Goal: Transaction & Acquisition: Purchase product/service

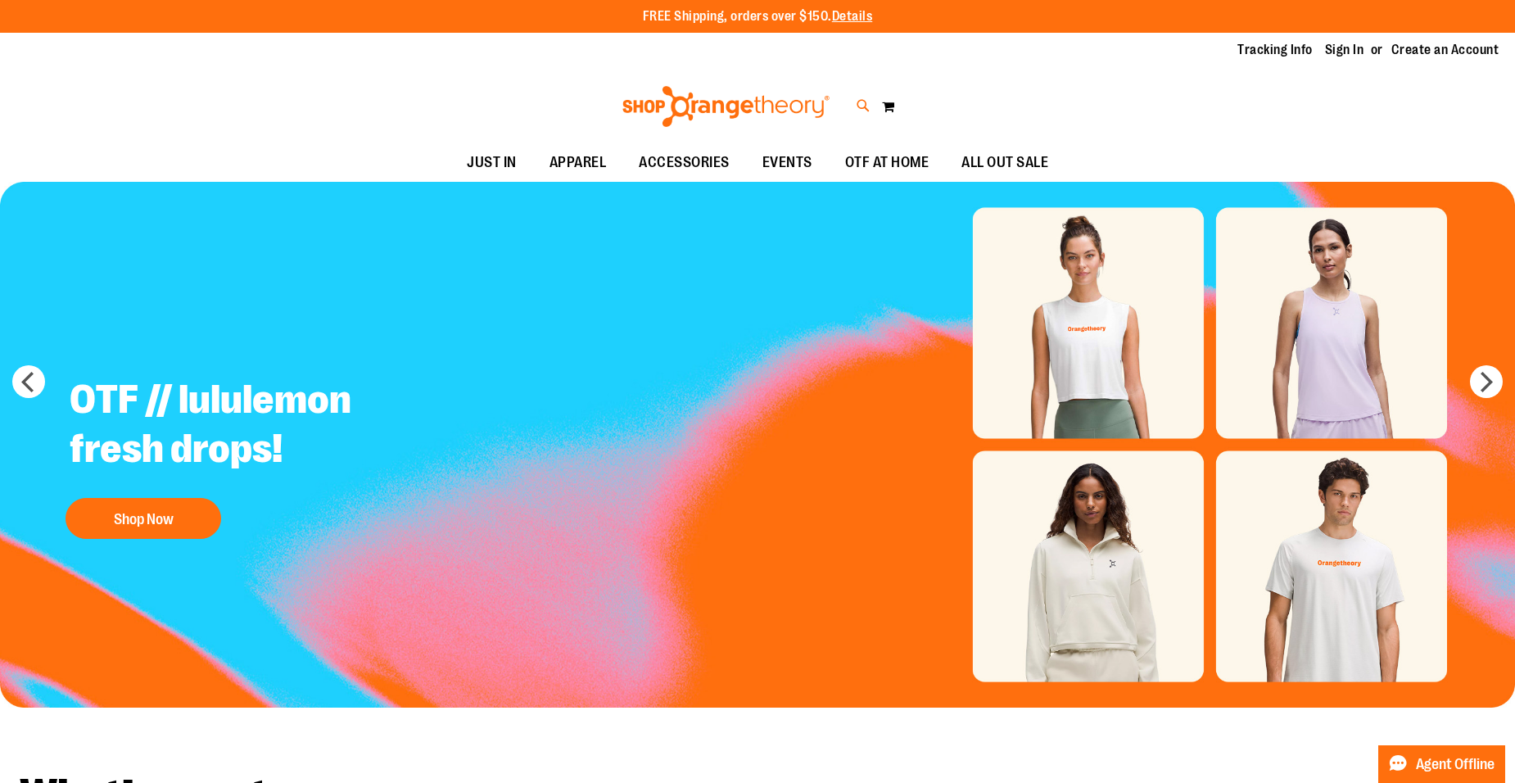
type input "**********"
click at [865, 103] on icon at bounding box center [863, 106] width 14 height 19
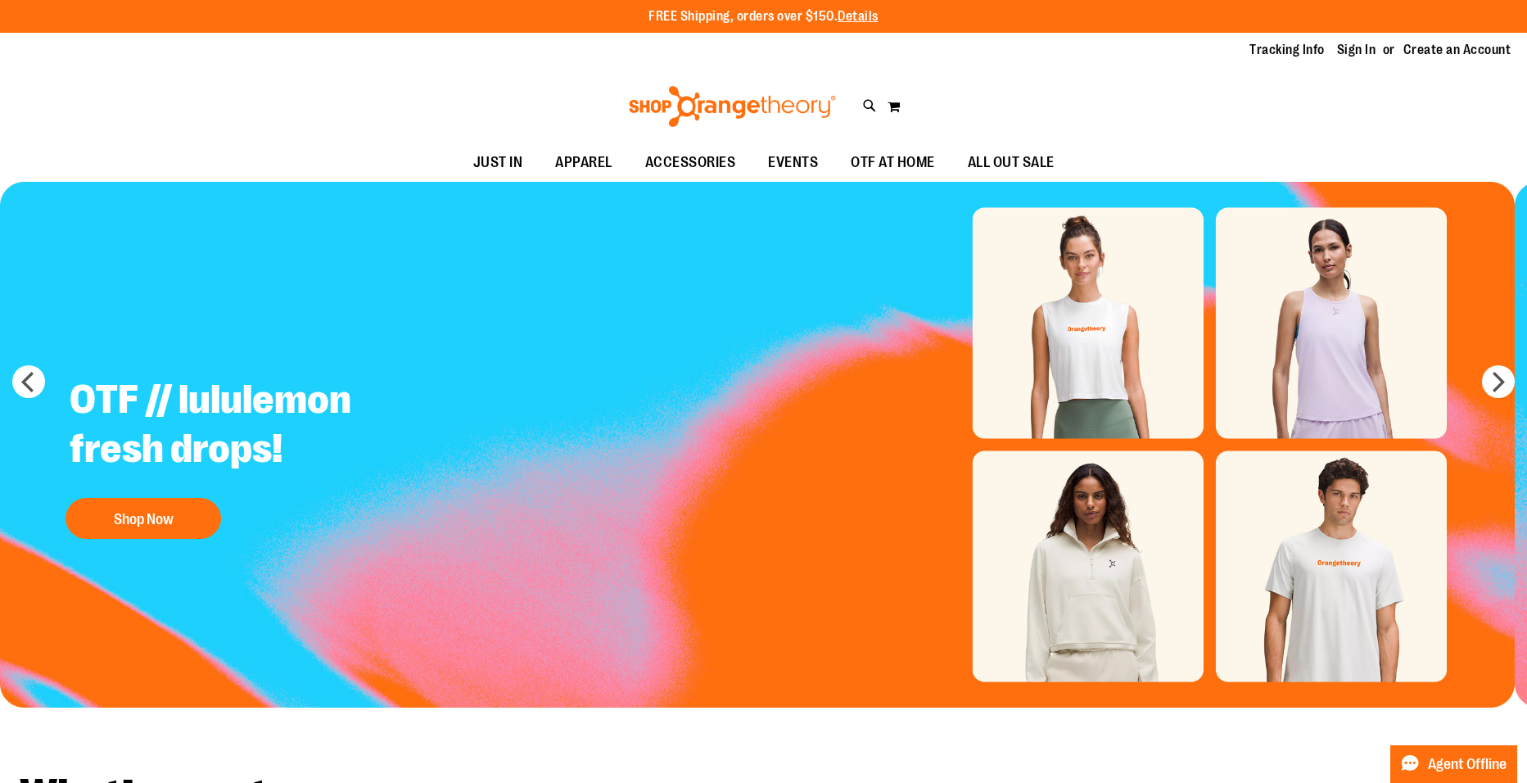
type input "*****"
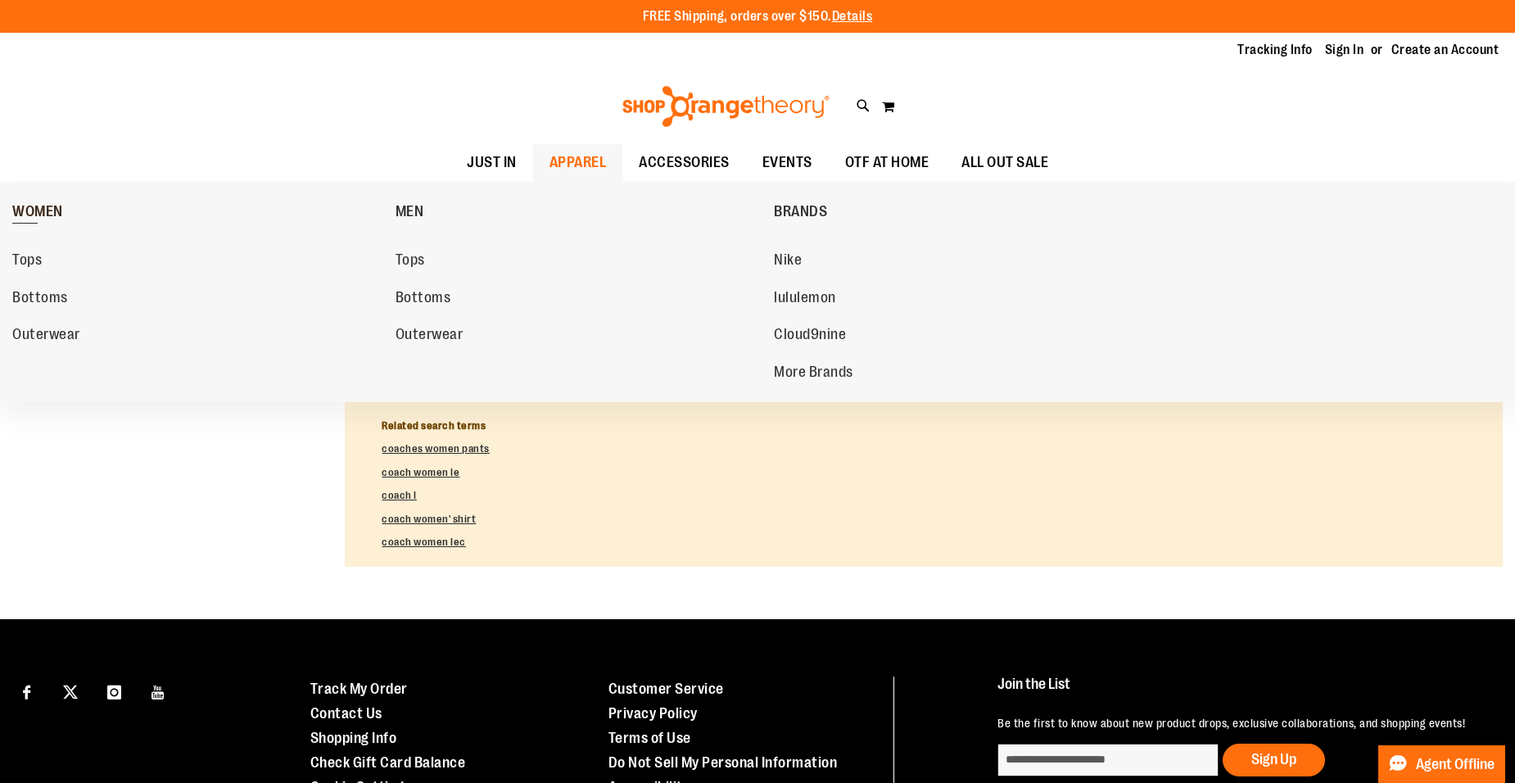
type input "**********"
click at [83, 204] on link "WOMEN" at bounding box center [199, 211] width 375 height 43
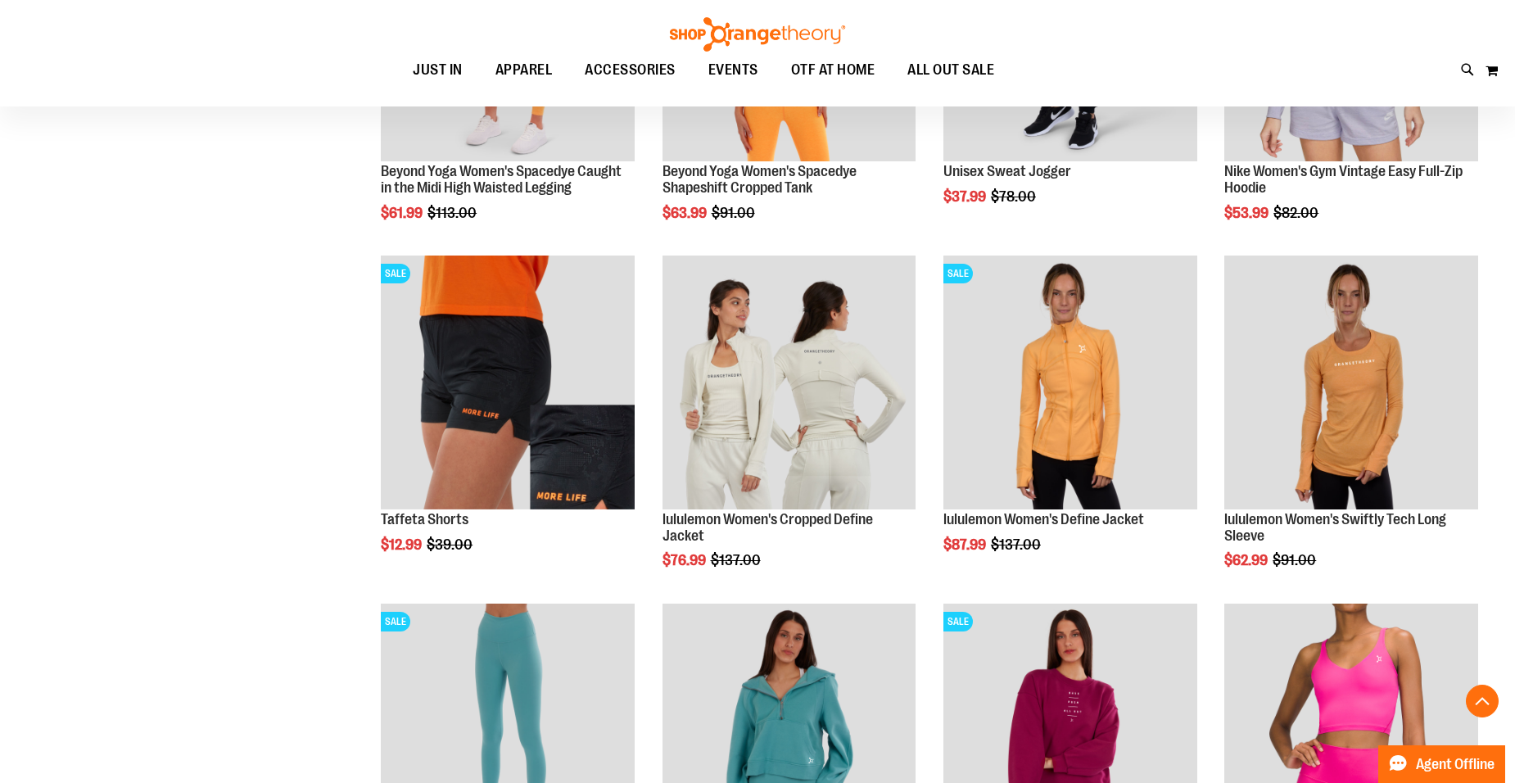
scroll to position [1473, 0]
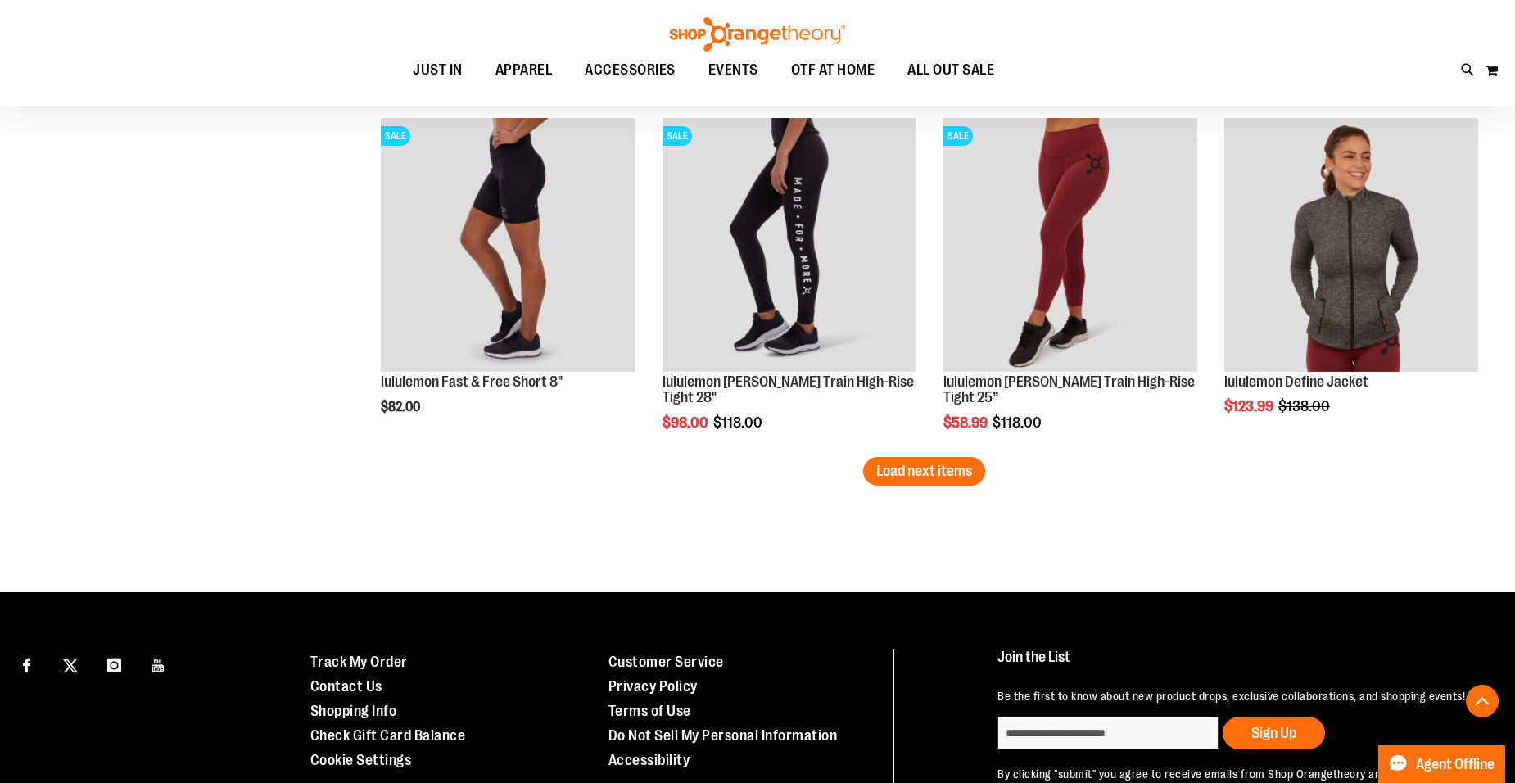
scroll to position [3029, 0]
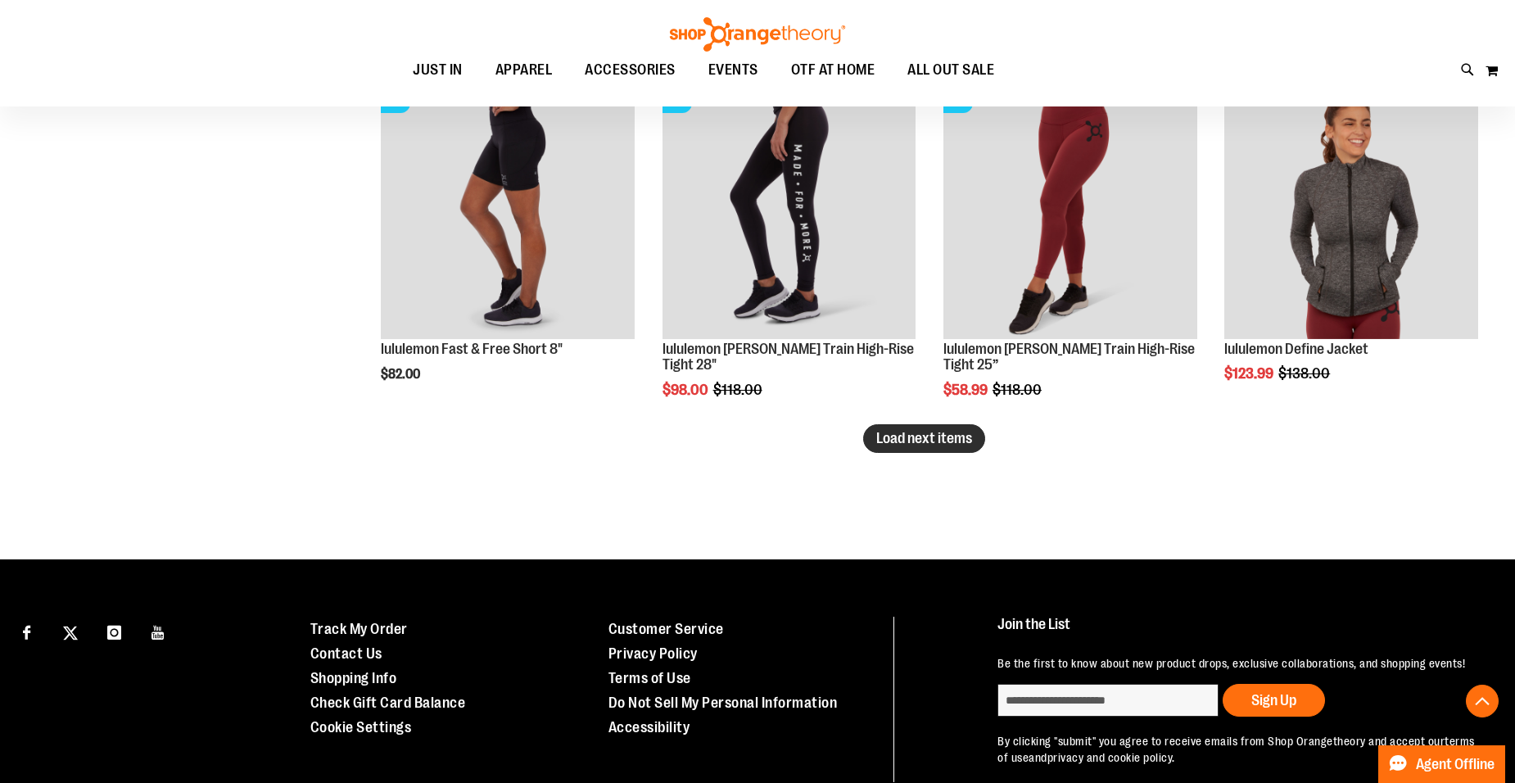
type input "**********"
click at [910, 440] on span "Load next items" at bounding box center [924, 438] width 96 height 16
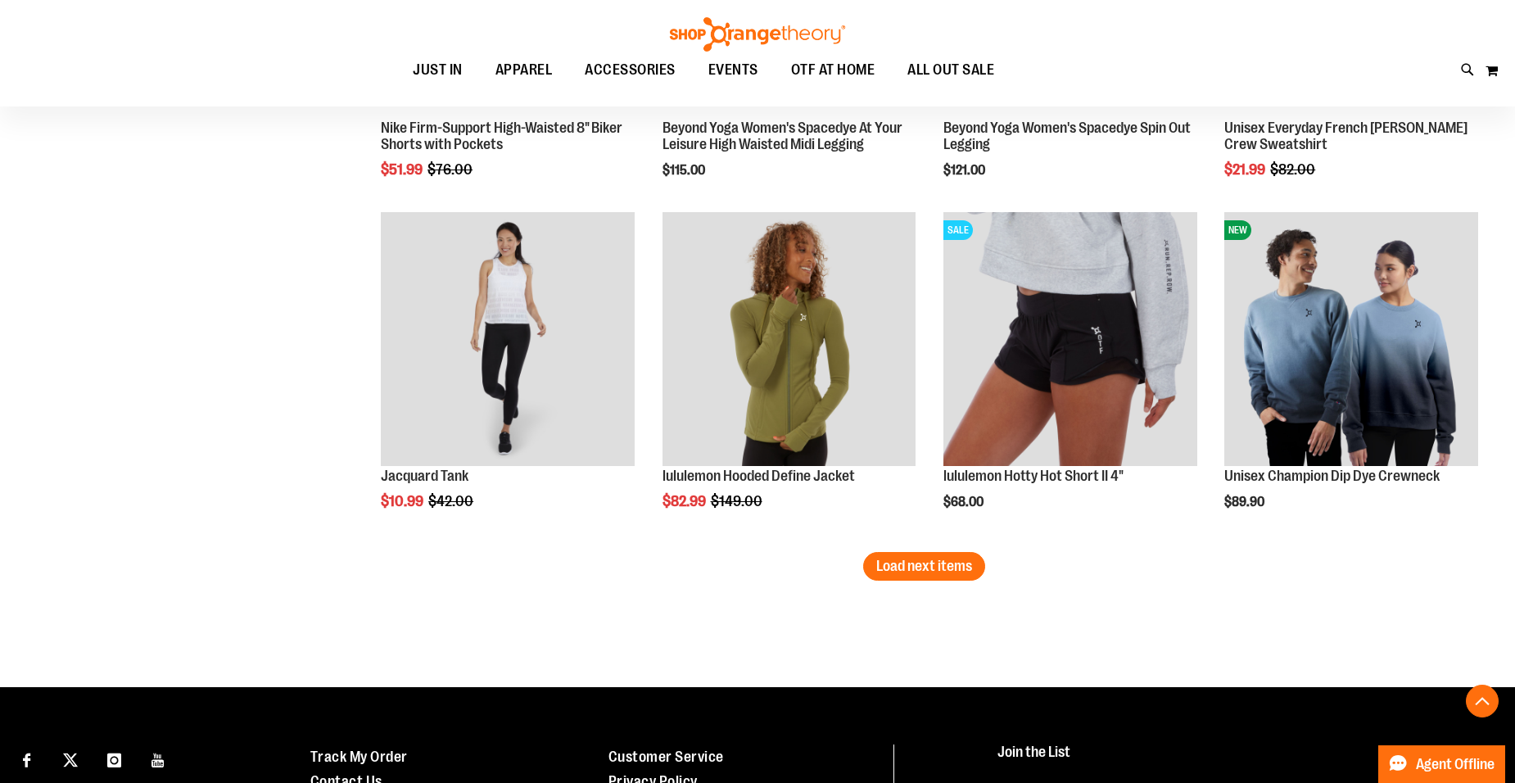
scroll to position [4011, 0]
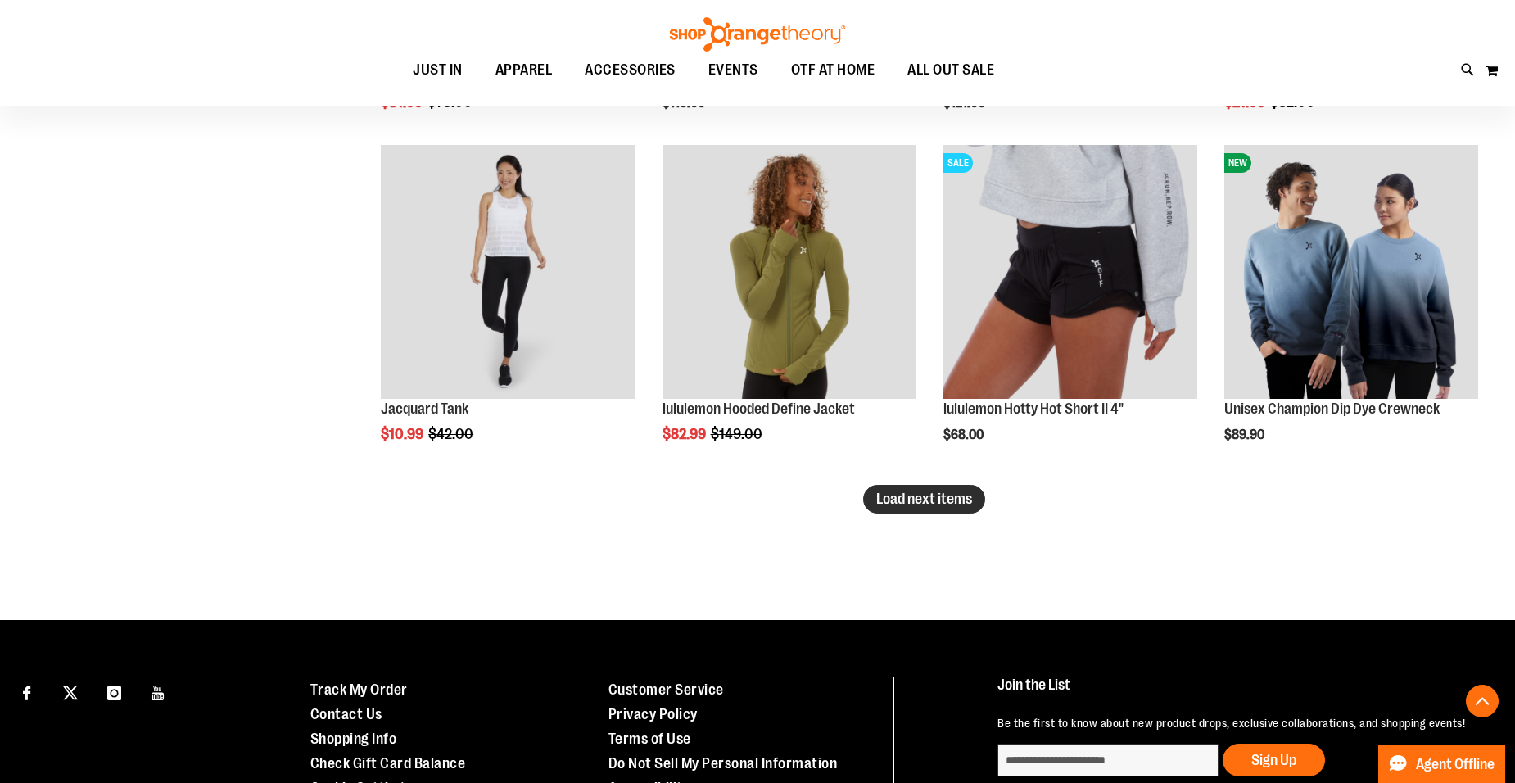
click at [942, 505] on span "Load next items" at bounding box center [924, 498] width 96 height 16
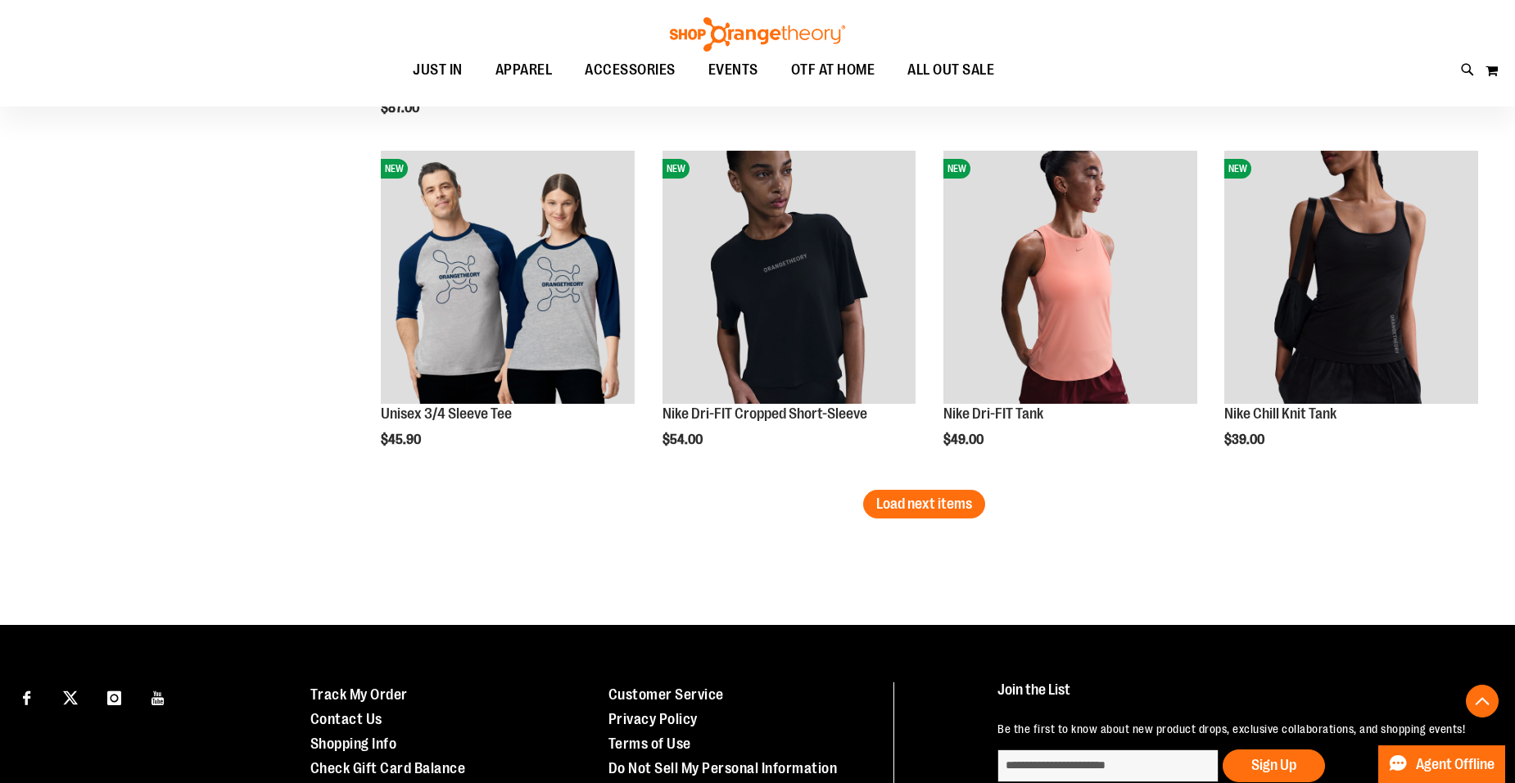
scroll to position [5075, 0]
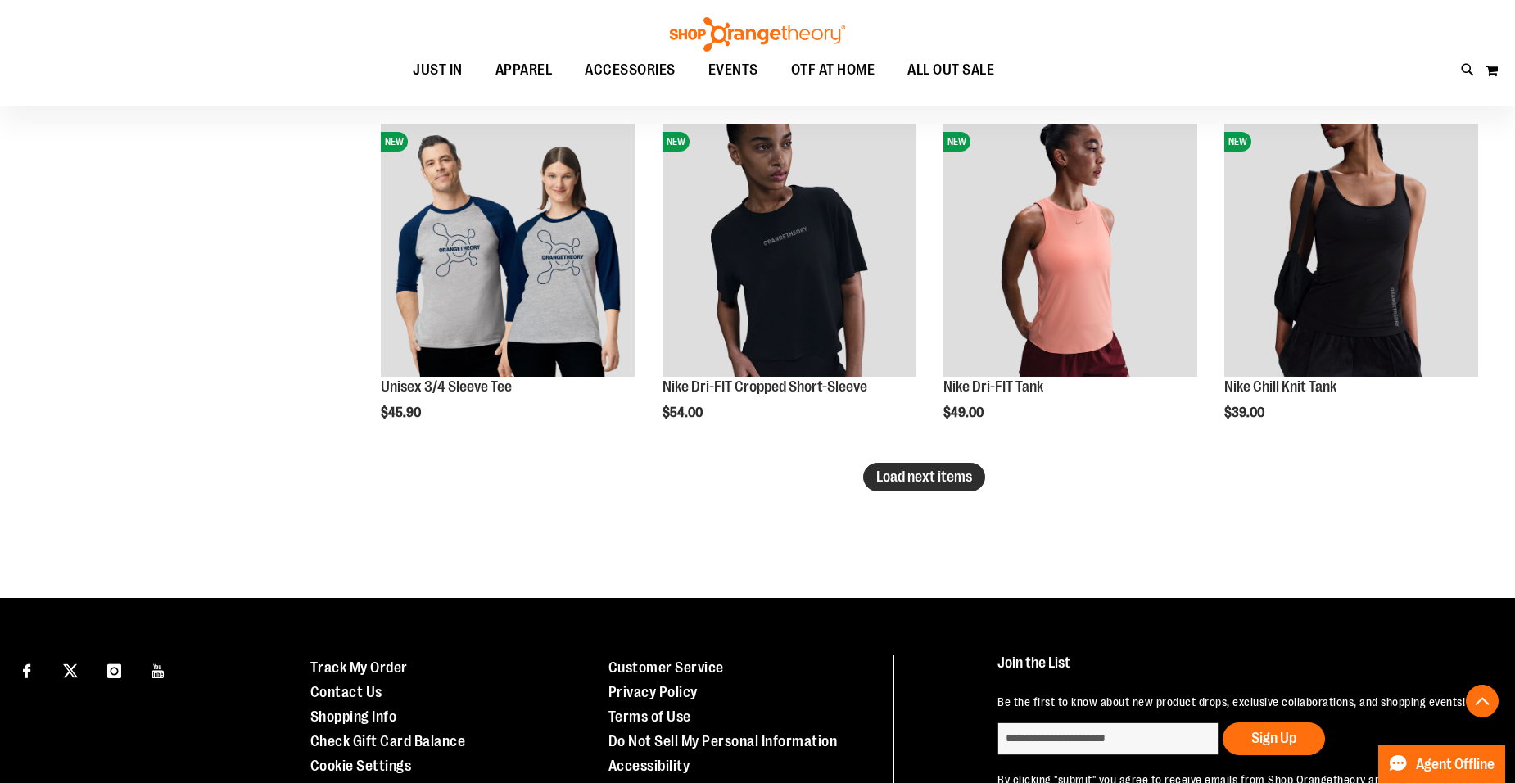
click at [953, 478] on span "Load next items" at bounding box center [924, 476] width 96 height 16
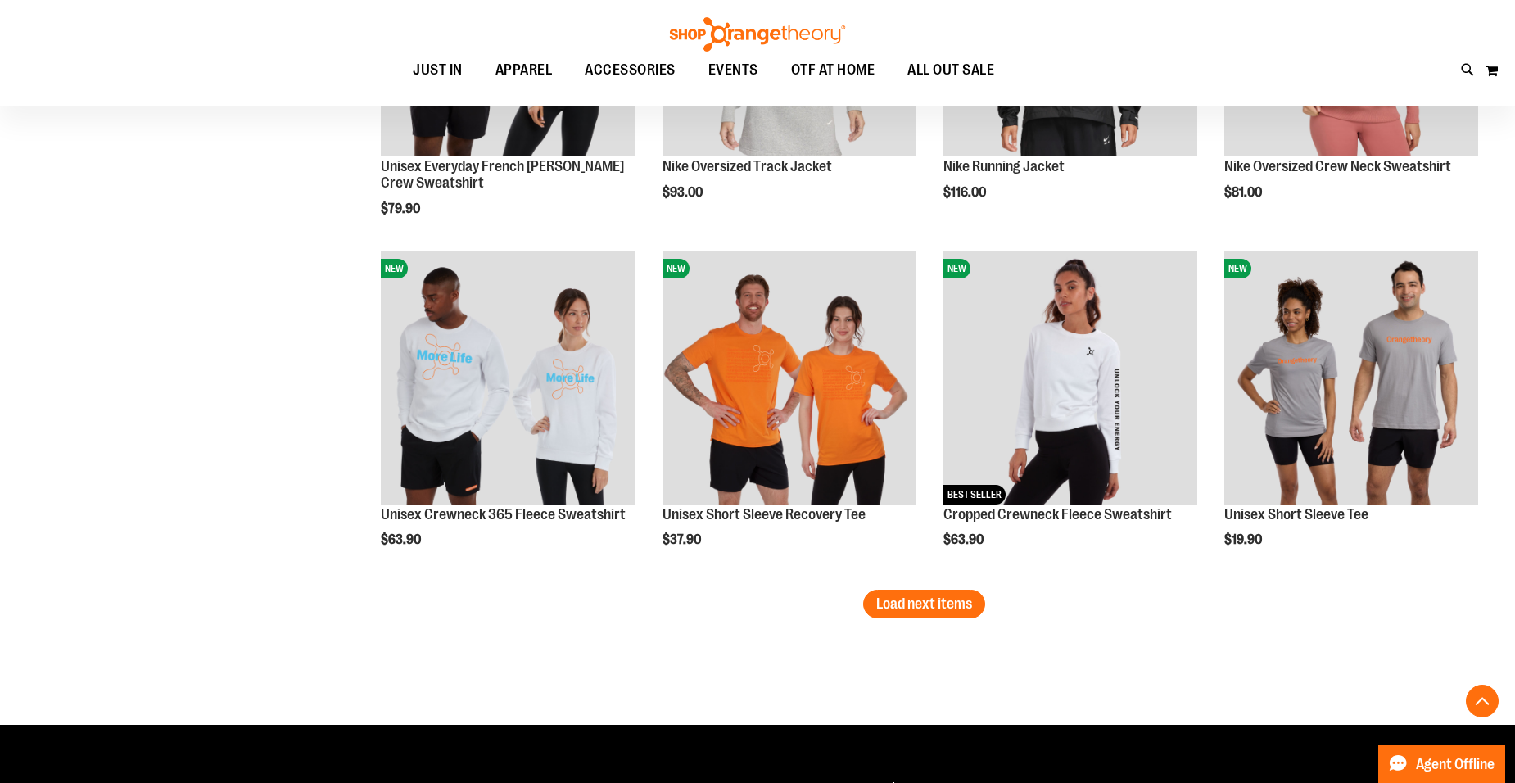
scroll to position [6058, 0]
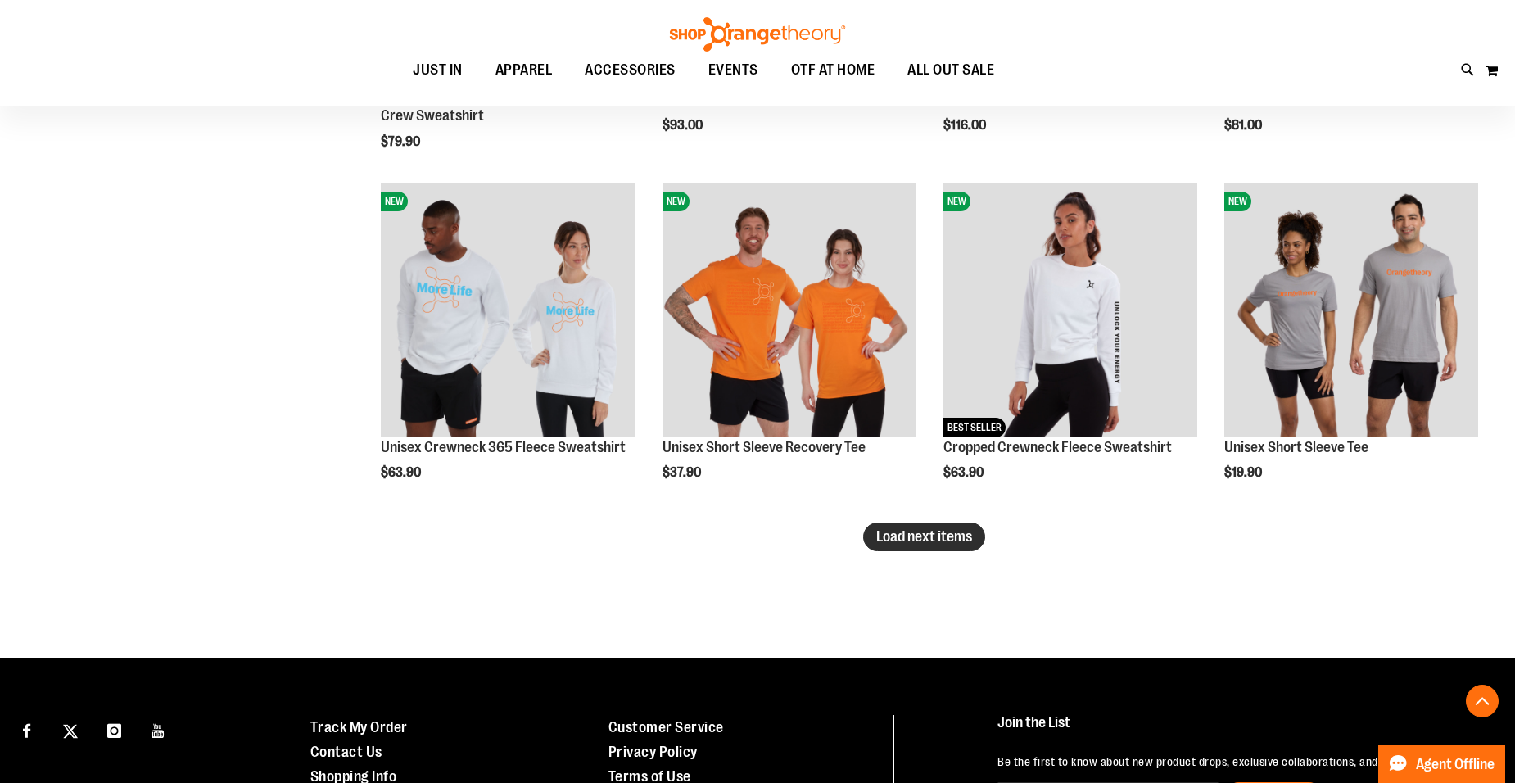
click at [963, 537] on span "Load next items" at bounding box center [924, 536] width 96 height 16
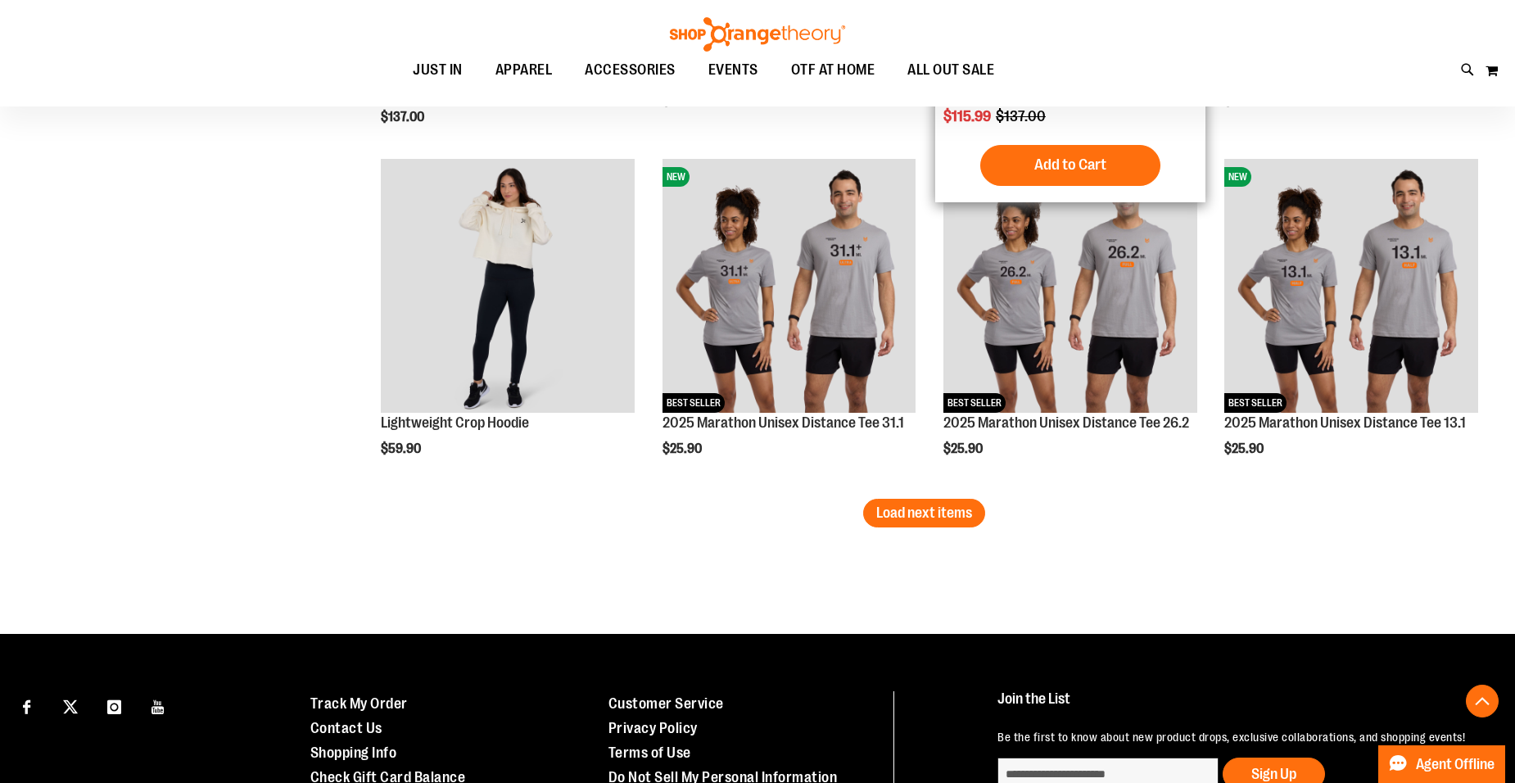
scroll to position [7204, 0]
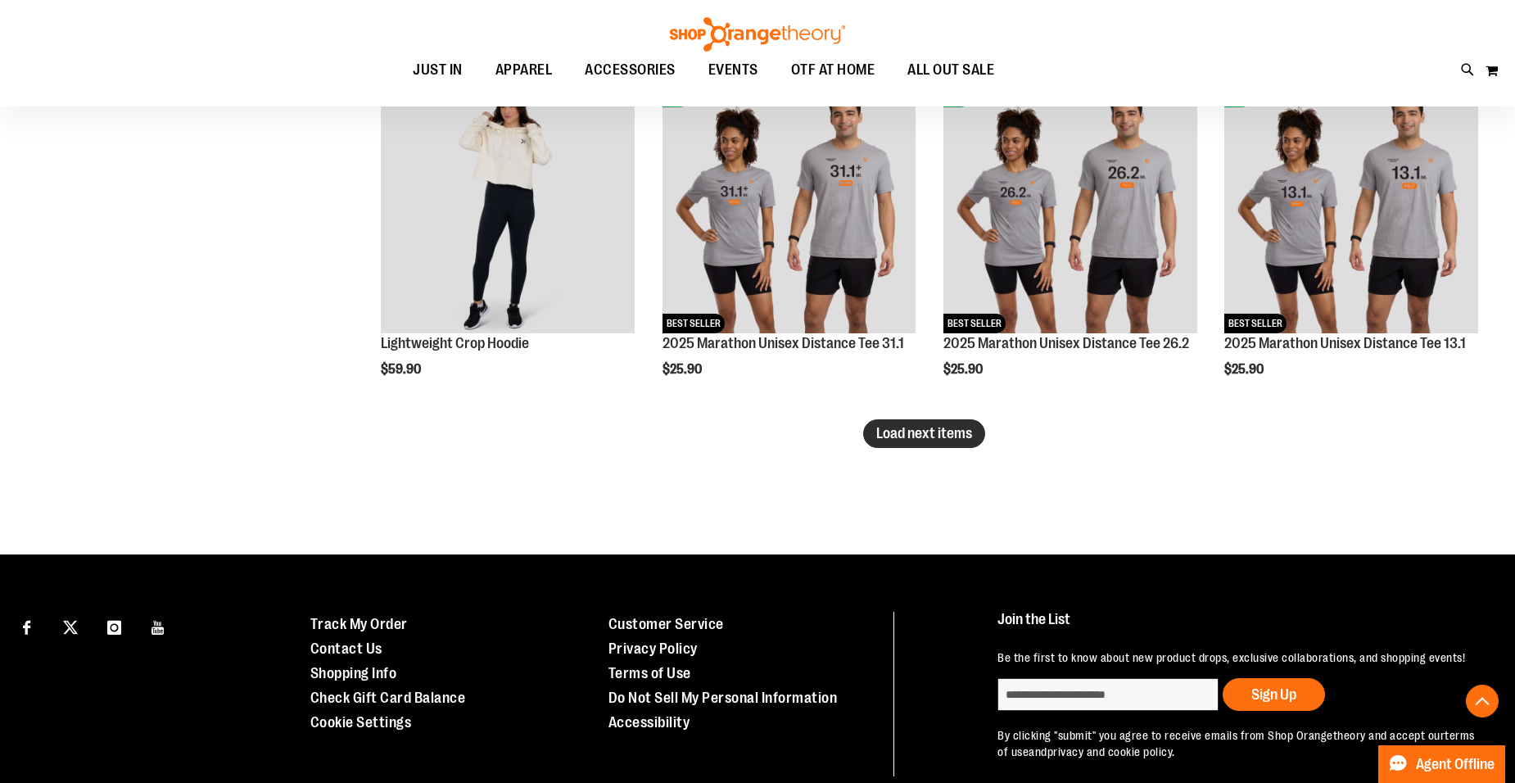
click at [919, 431] on span "Load next items" at bounding box center [924, 433] width 96 height 16
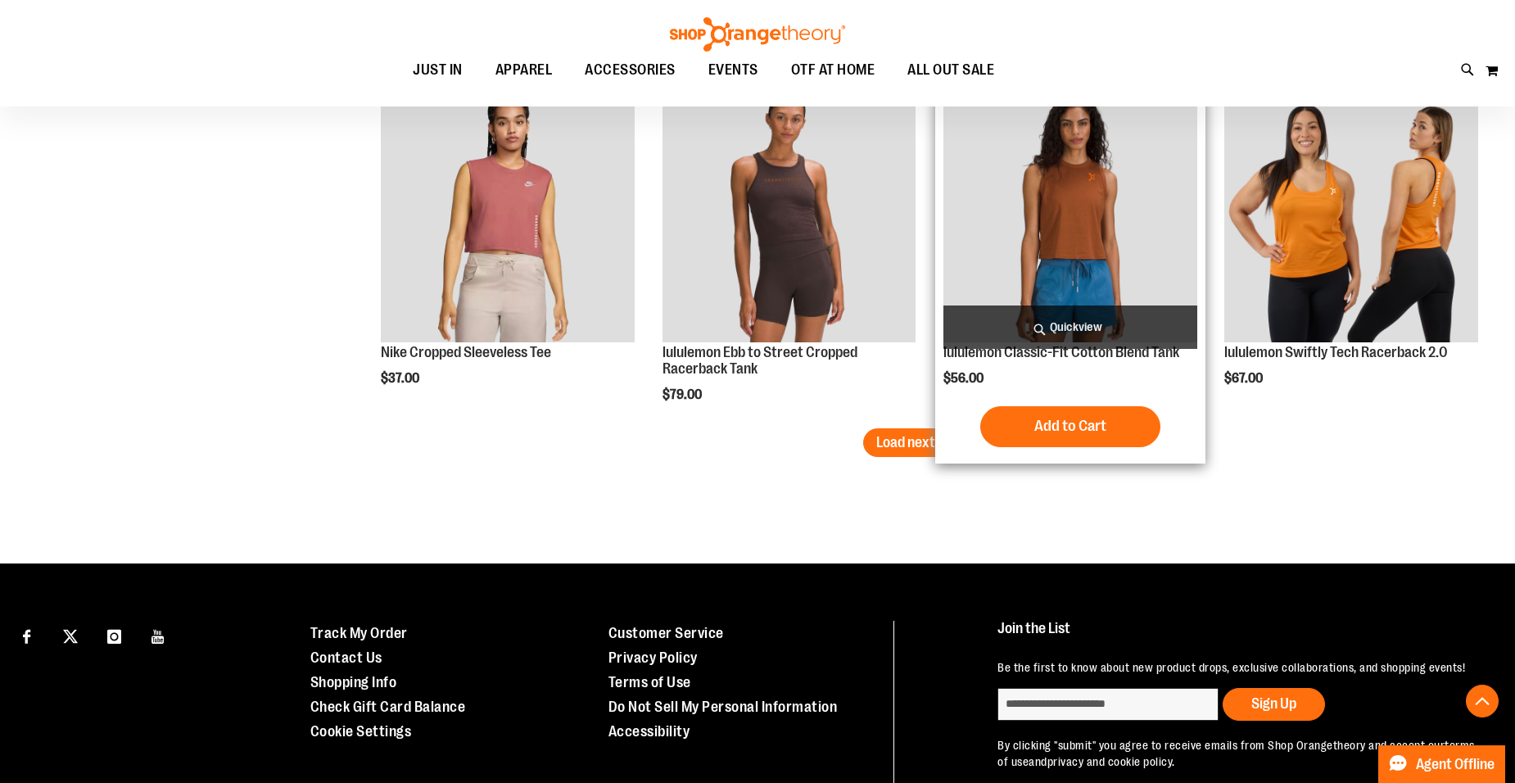
scroll to position [8269, 0]
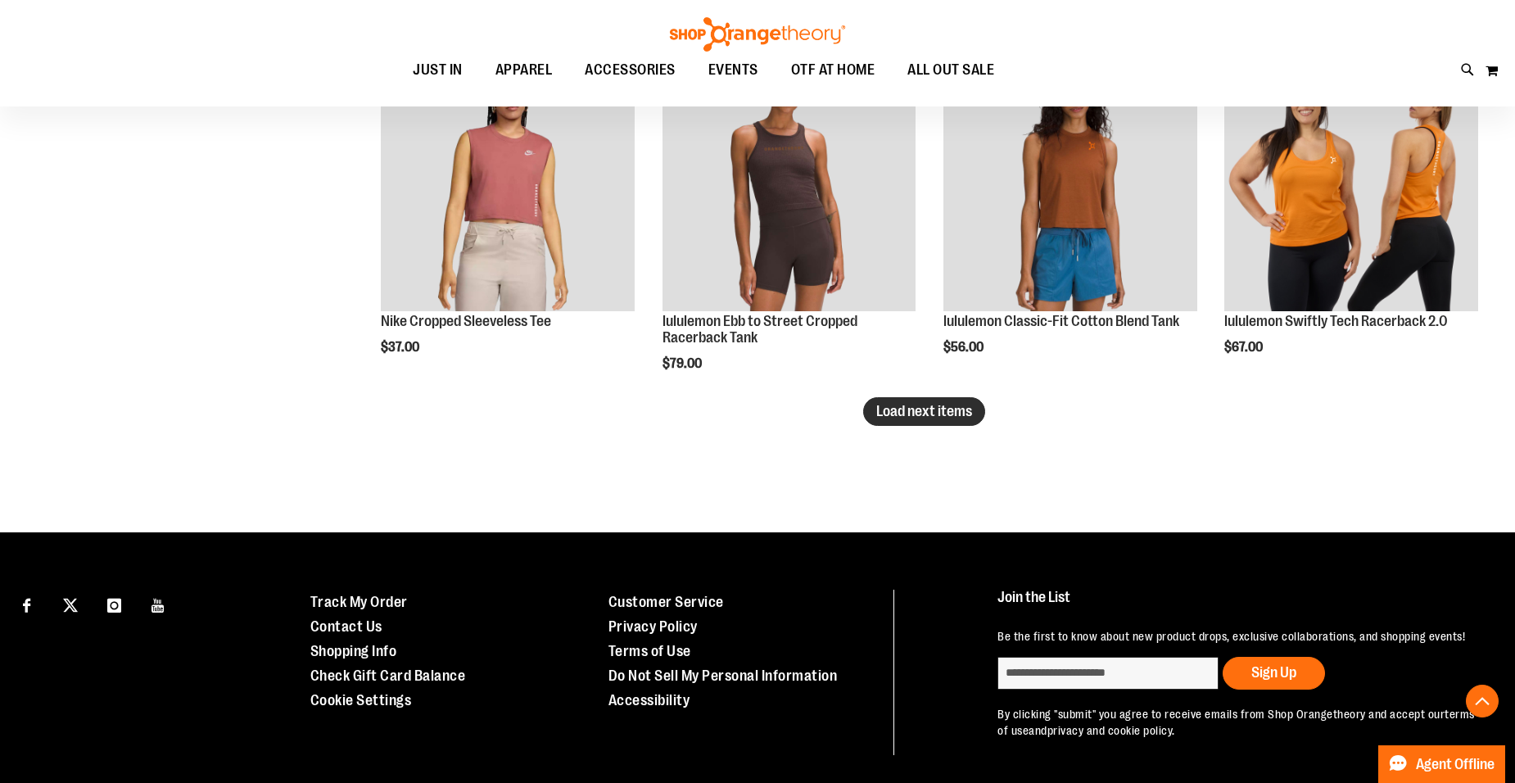
click at [904, 401] on button "Load next items" at bounding box center [924, 411] width 122 height 29
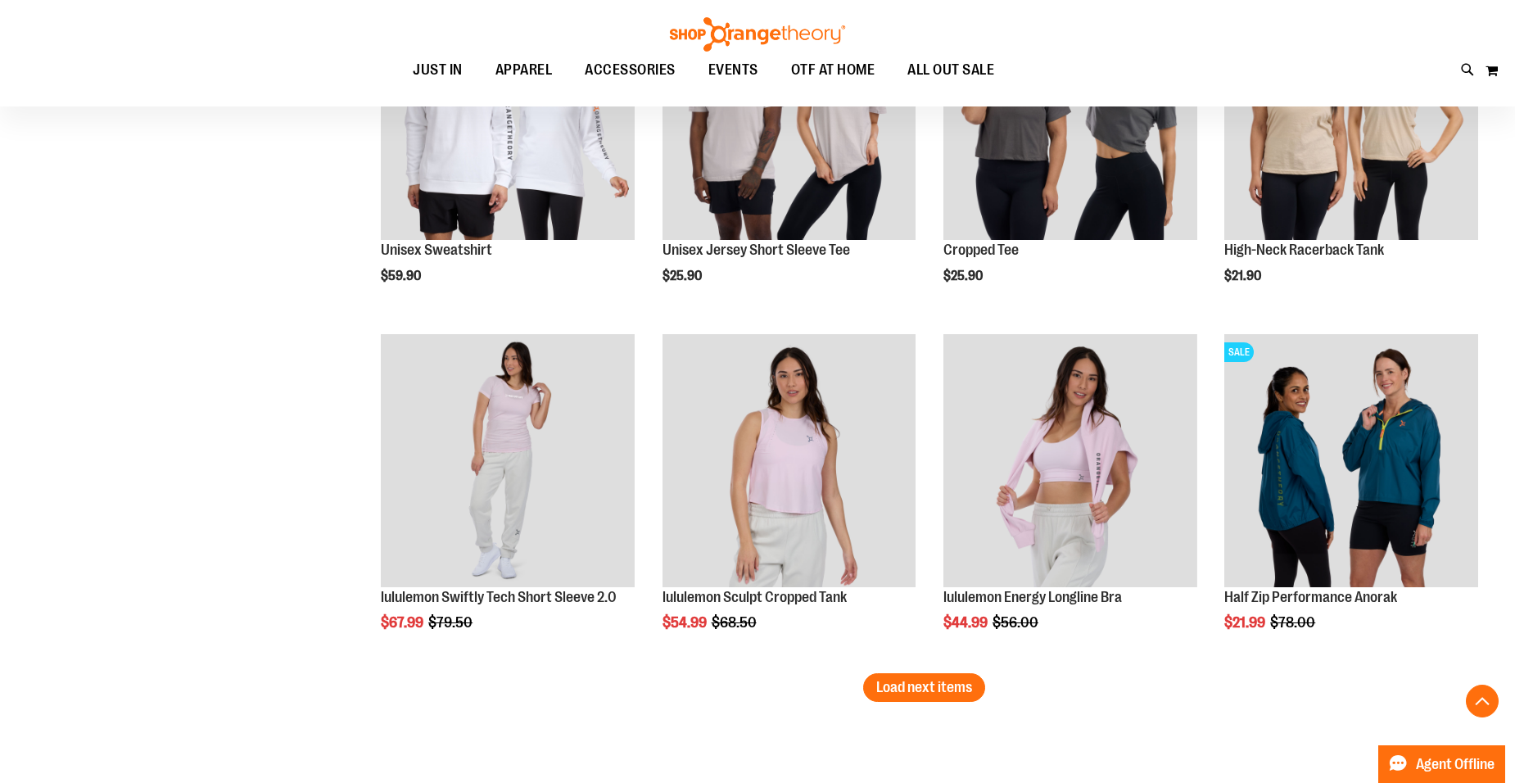
scroll to position [9005, 0]
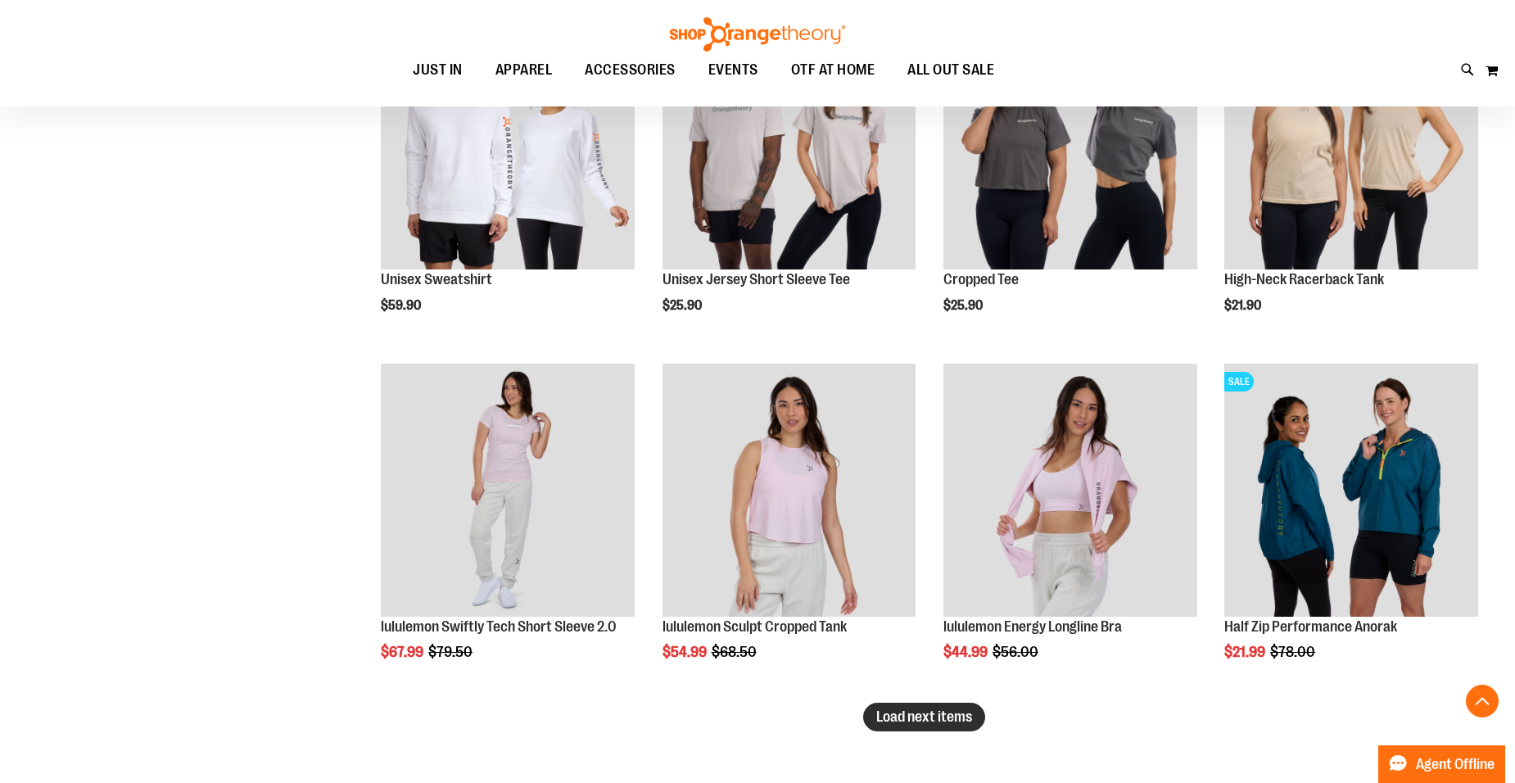
click at [943, 720] on span "Load next items" at bounding box center [924, 716] width 96 height 16
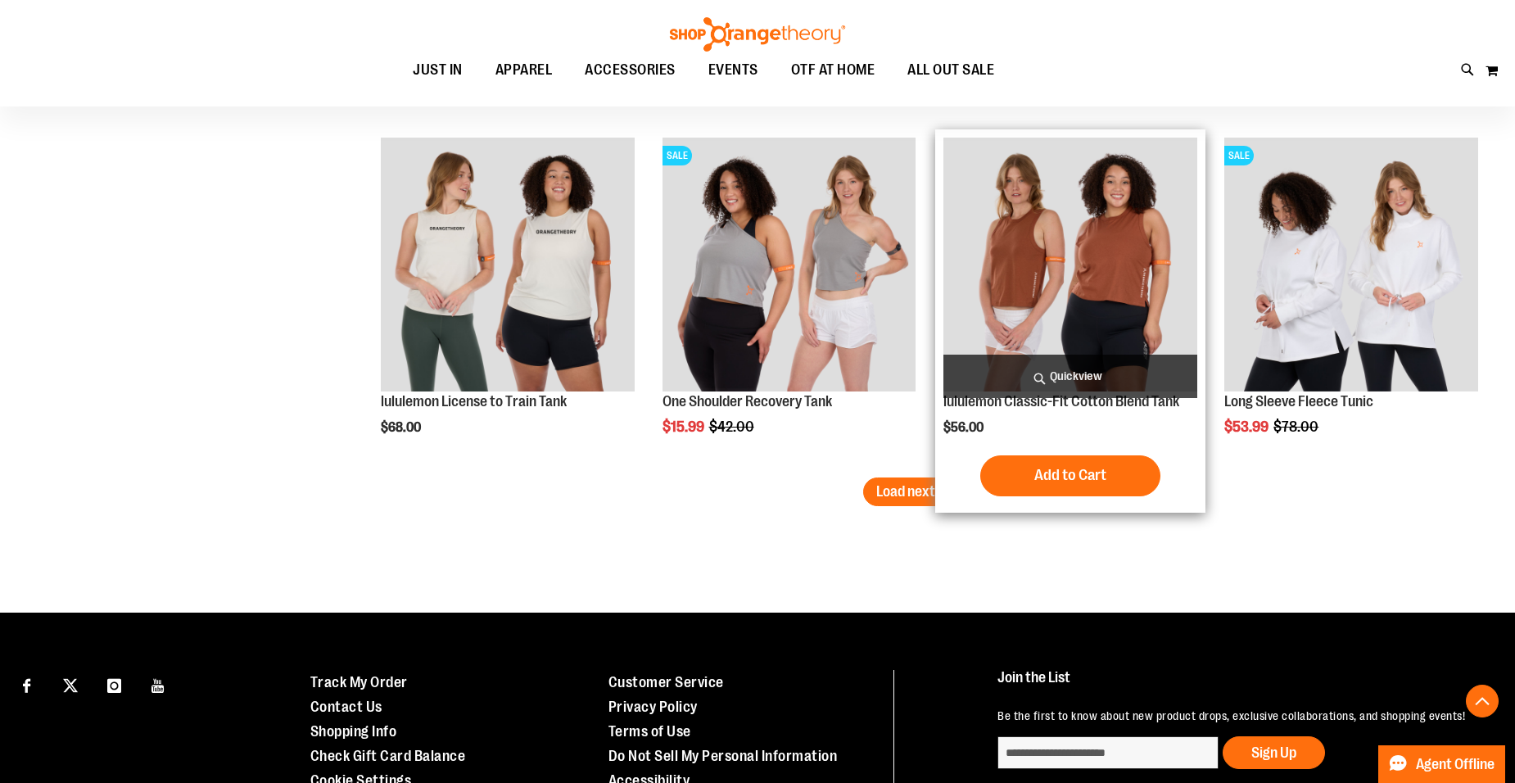
scroll to position [10315, 0]
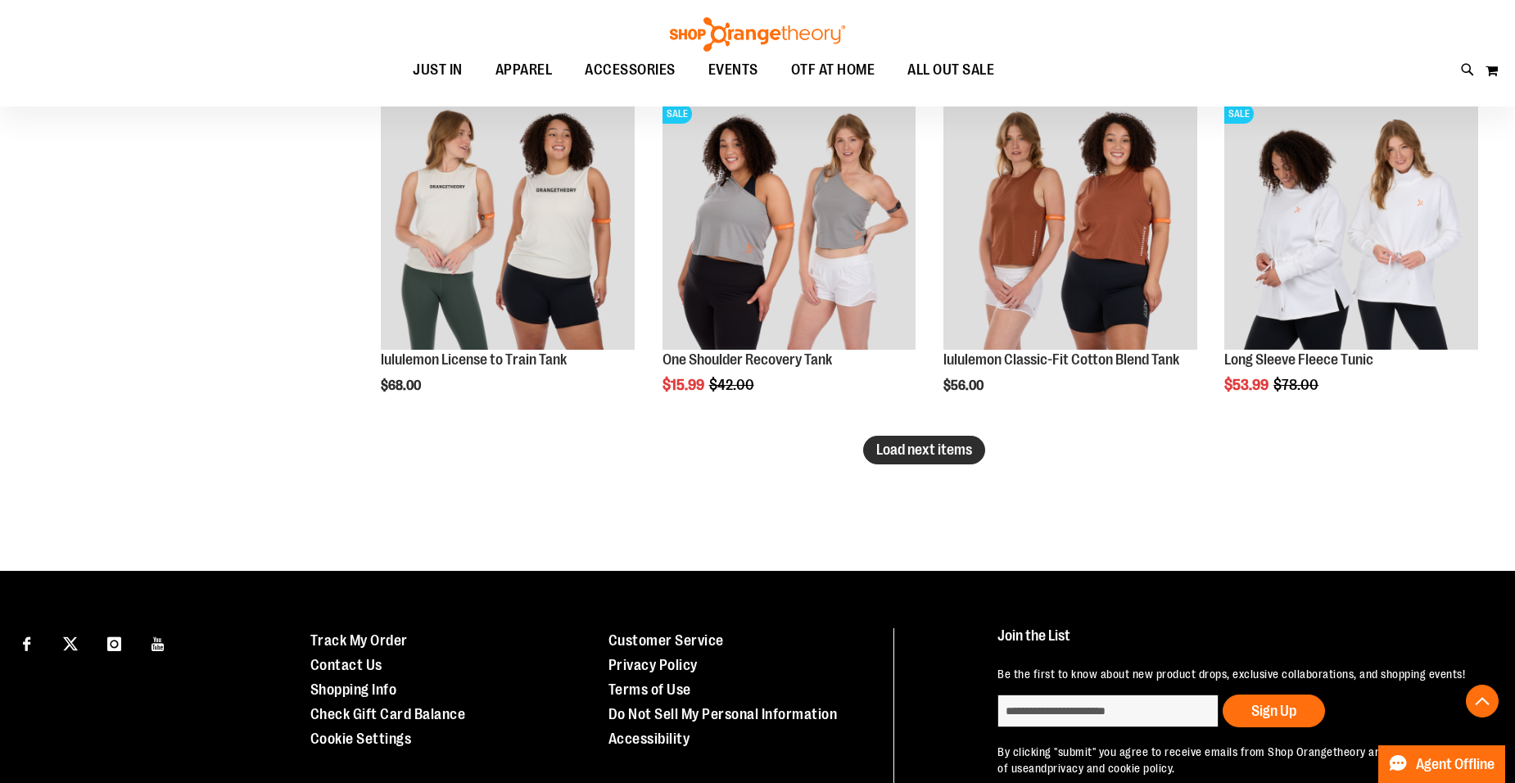
click at [918, 447] on span "Load next items" at bounding box center [924, 449] width 96 height 16
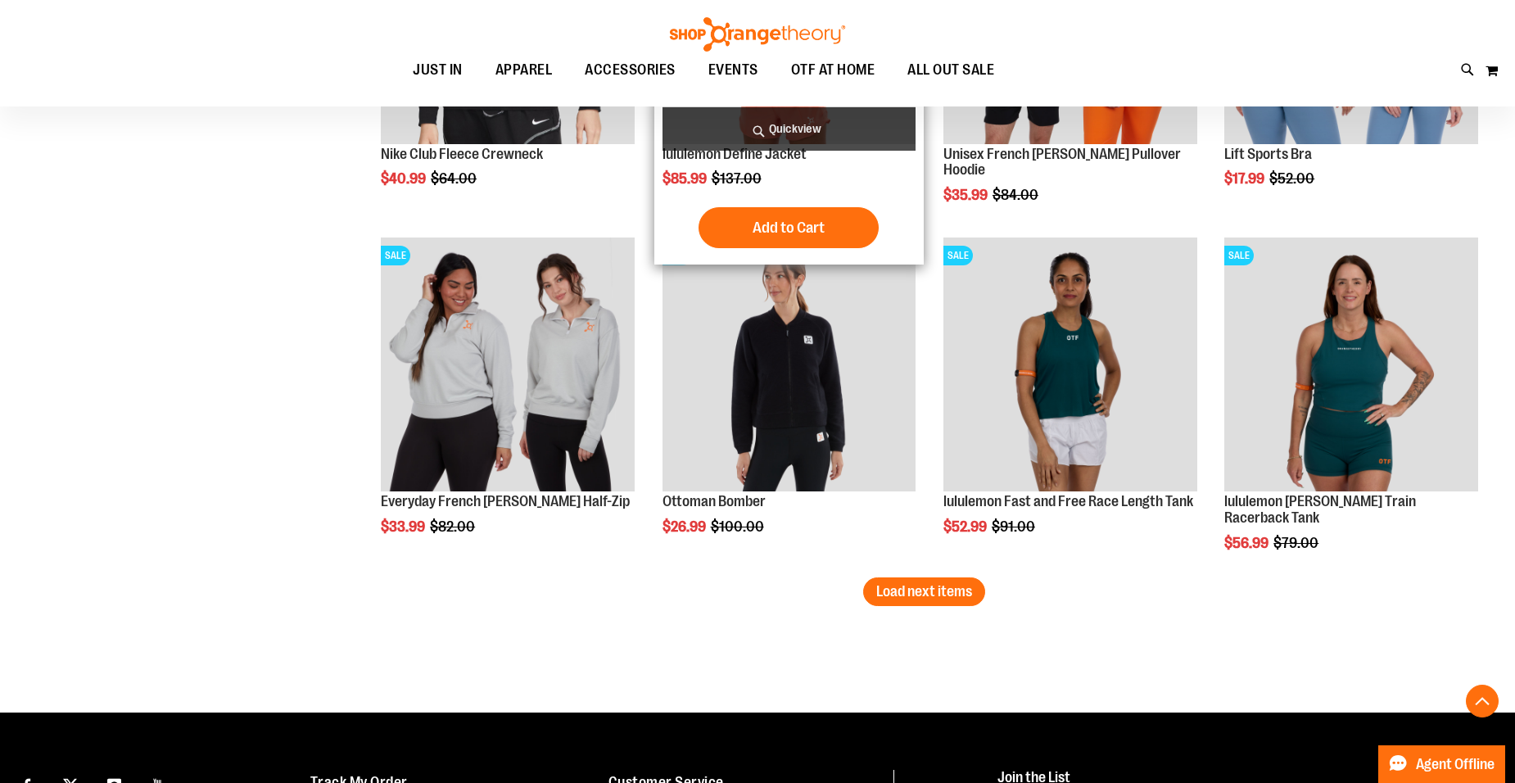
scroll to position [11298, 0]
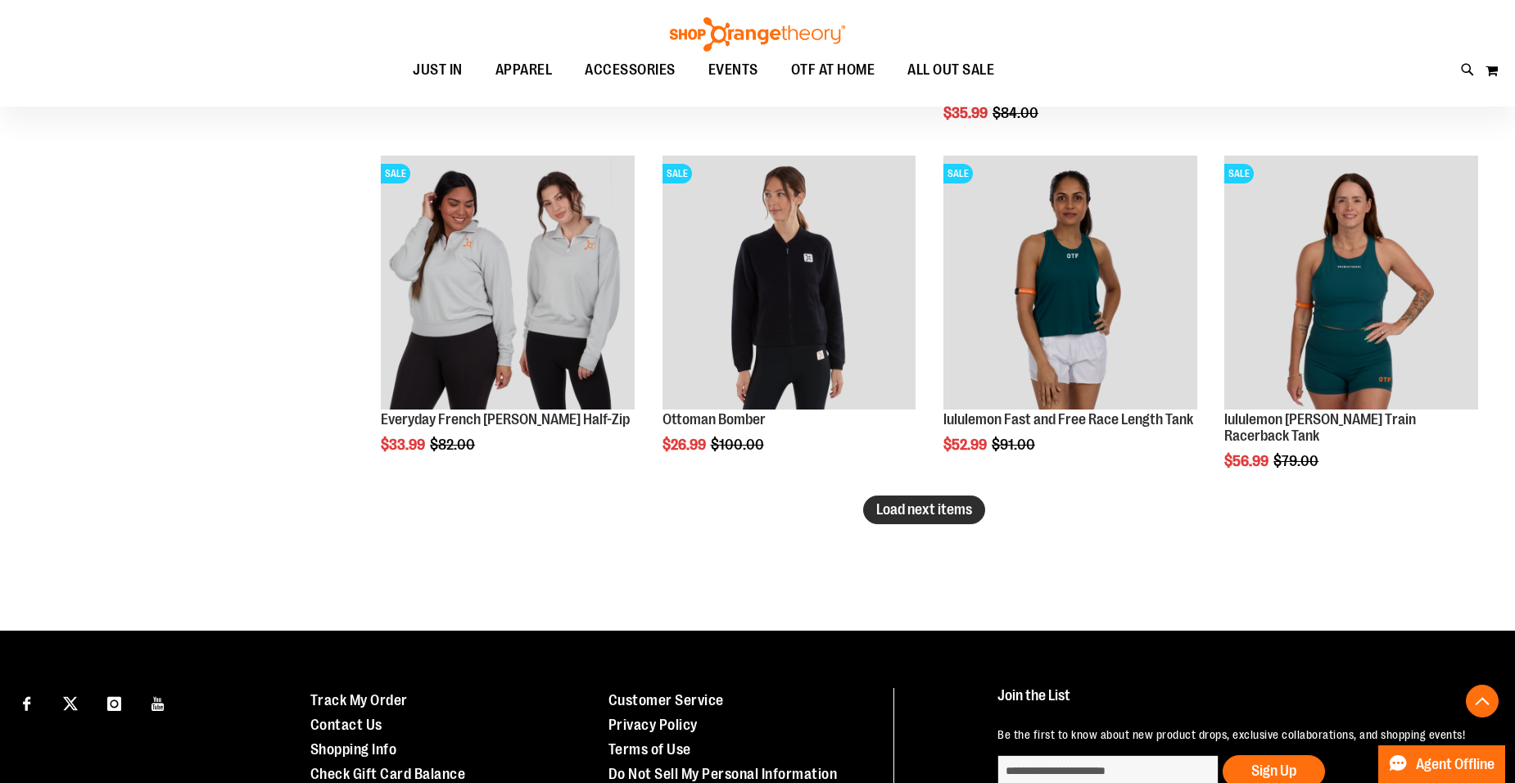
click at [969, 513] on span "Load next items" at bounding box center [924, 509] width 96 height 16
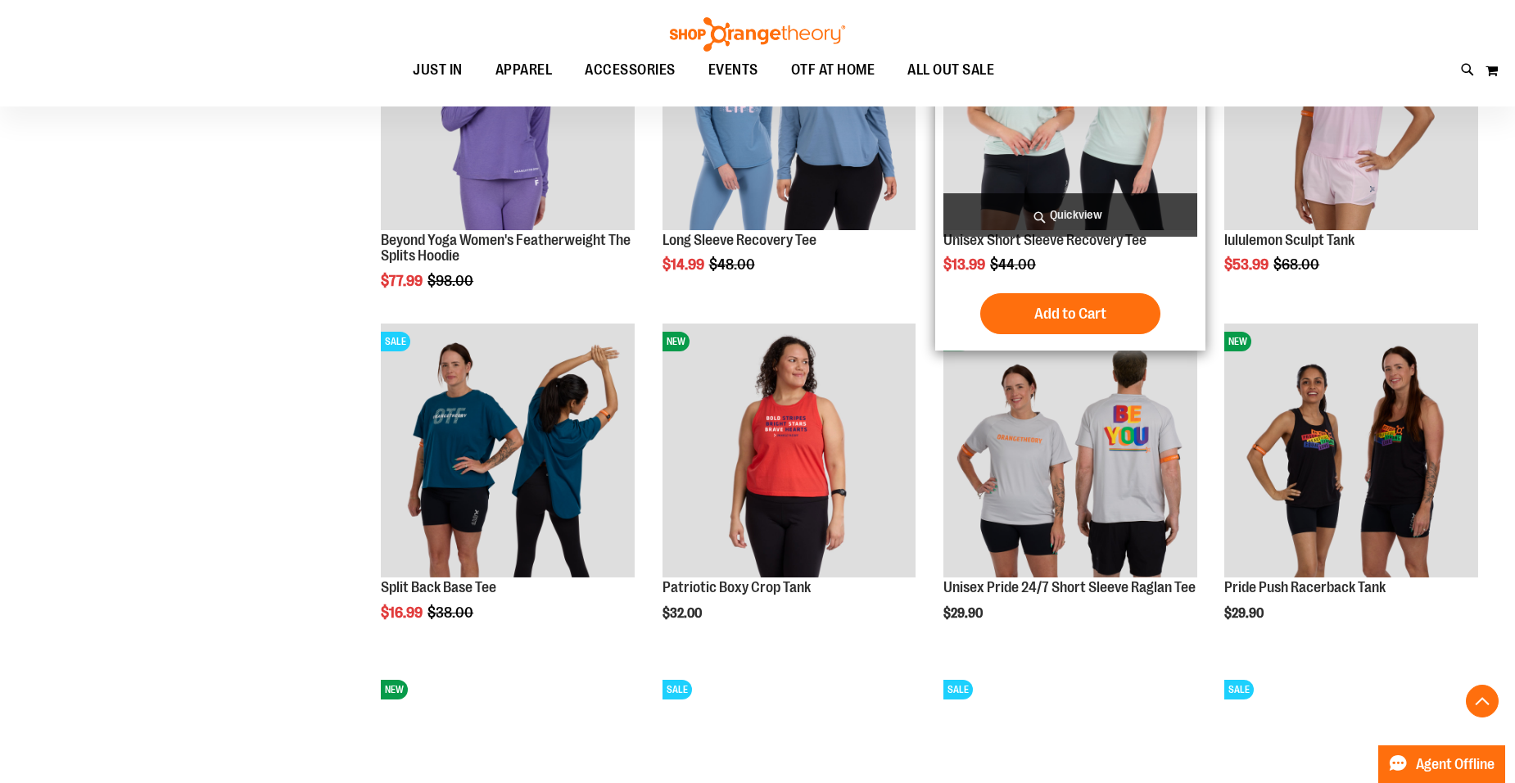
scroll to position [11871, 0]
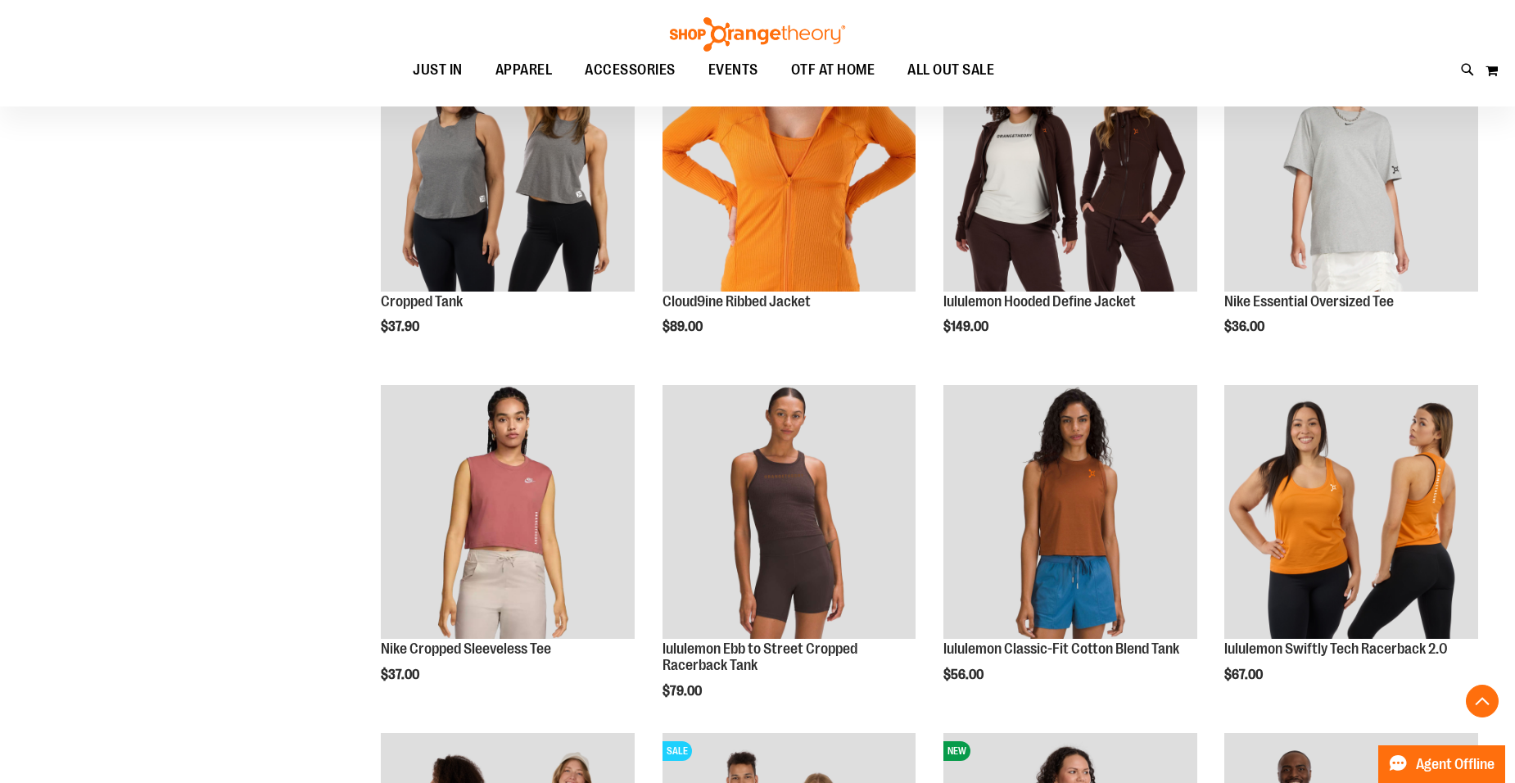
scroll to position [7532, 0]
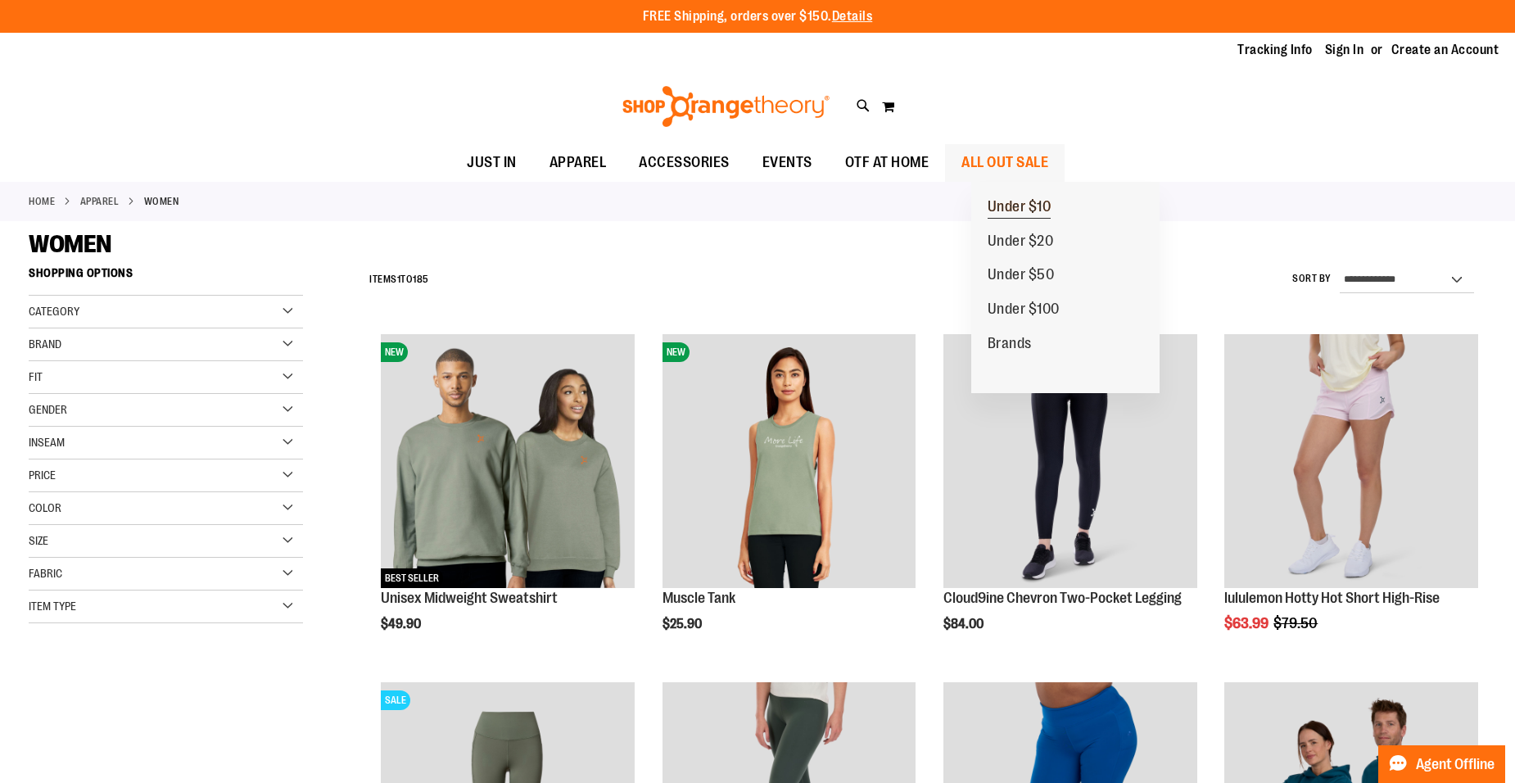
click at [997, 210] on span "Under $10" at bounding box center [1019, 208] width 64 height 20
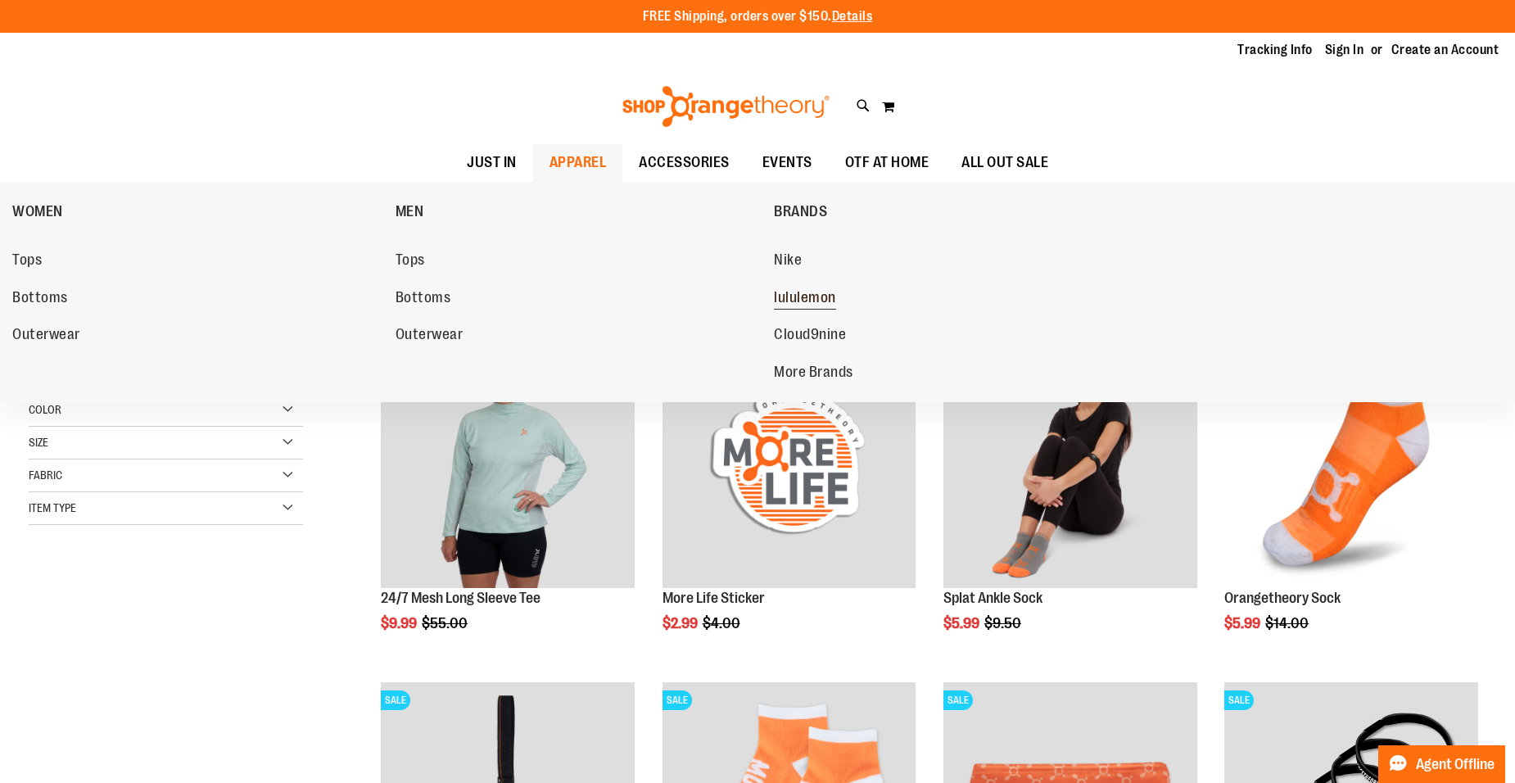
type input "**********"
click at [803, 290] on span "lululemon" at bounding box center [805, 299] width 62 height 20
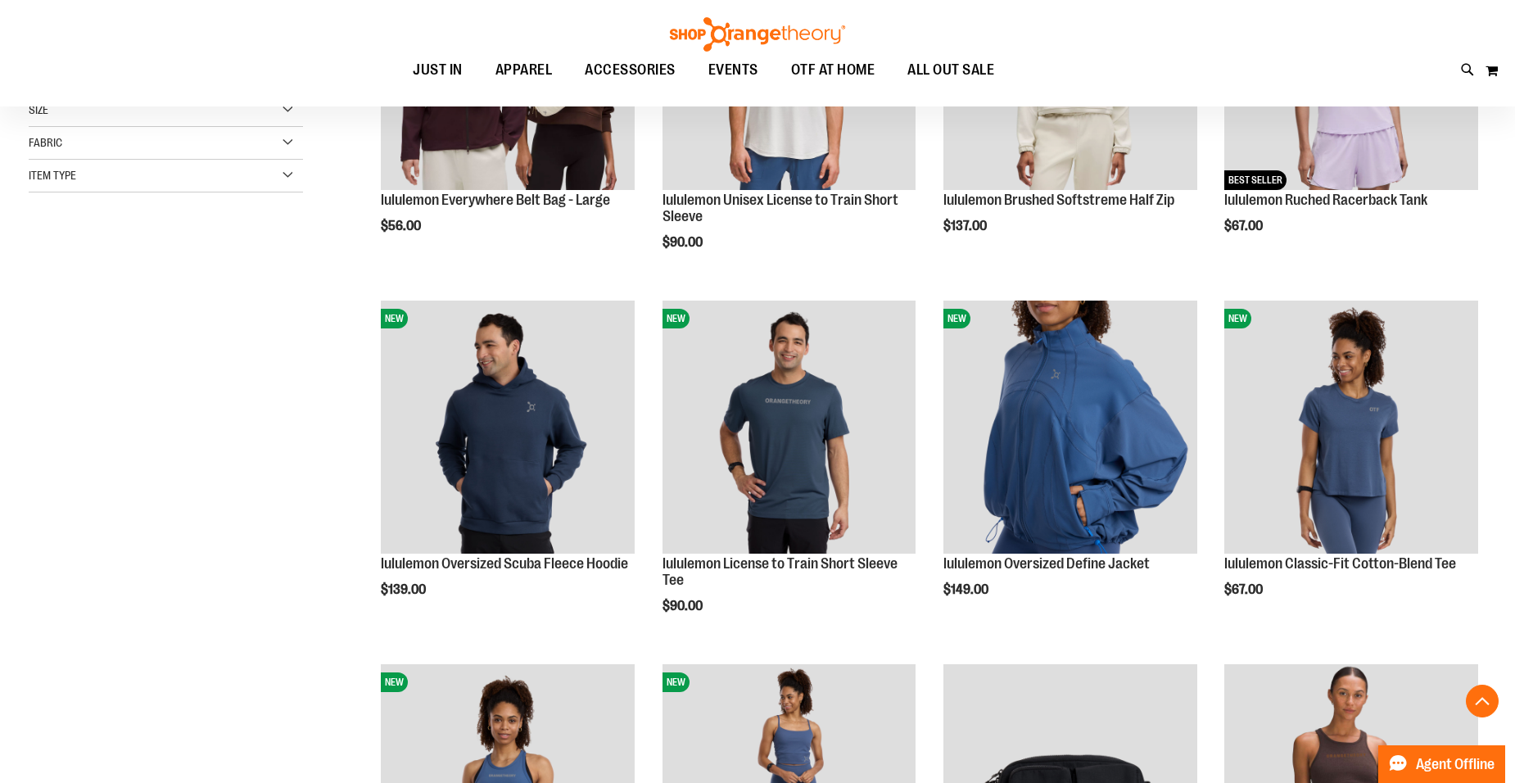
scroll to position [409, 0]
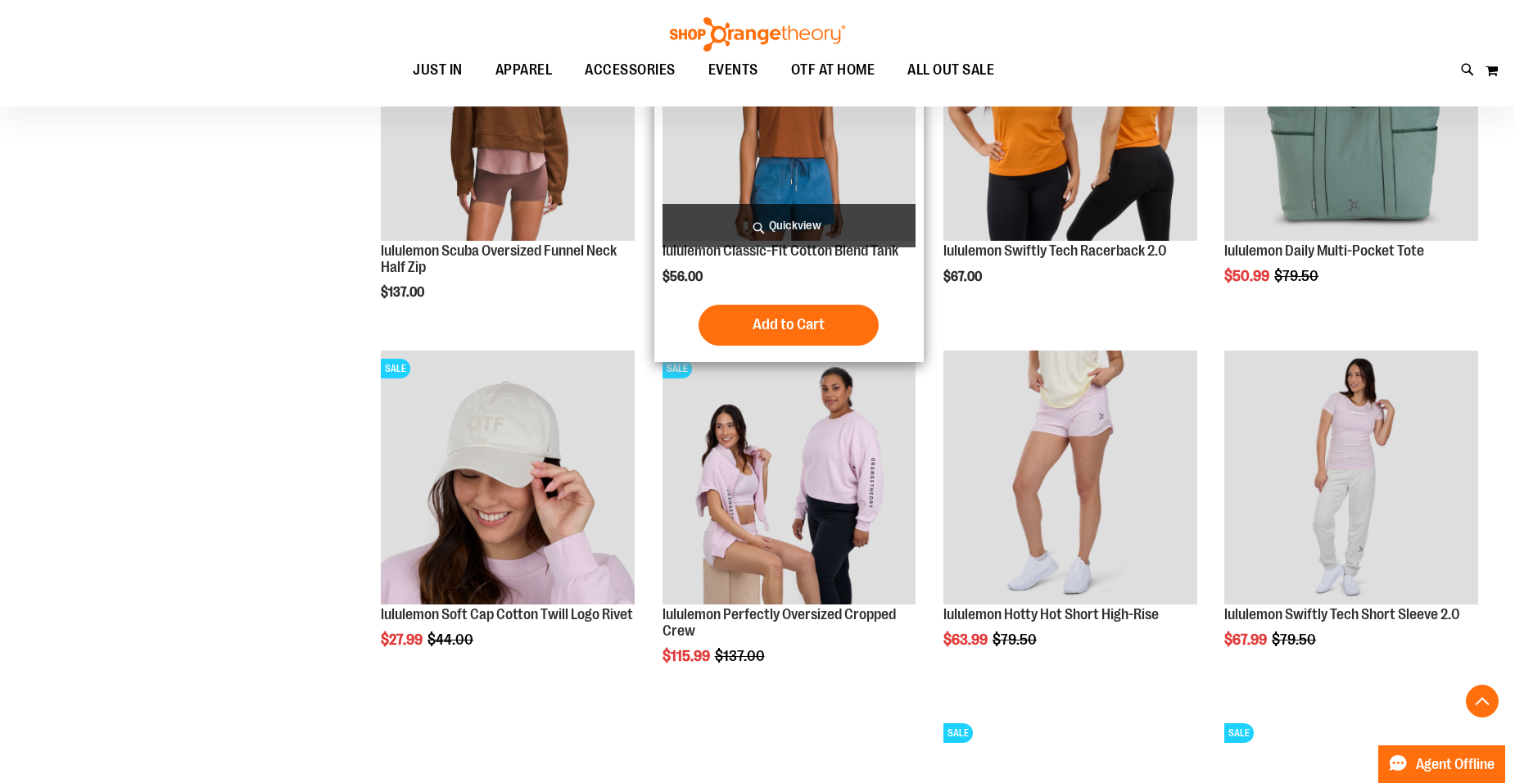
scroll to position [1473, 0]
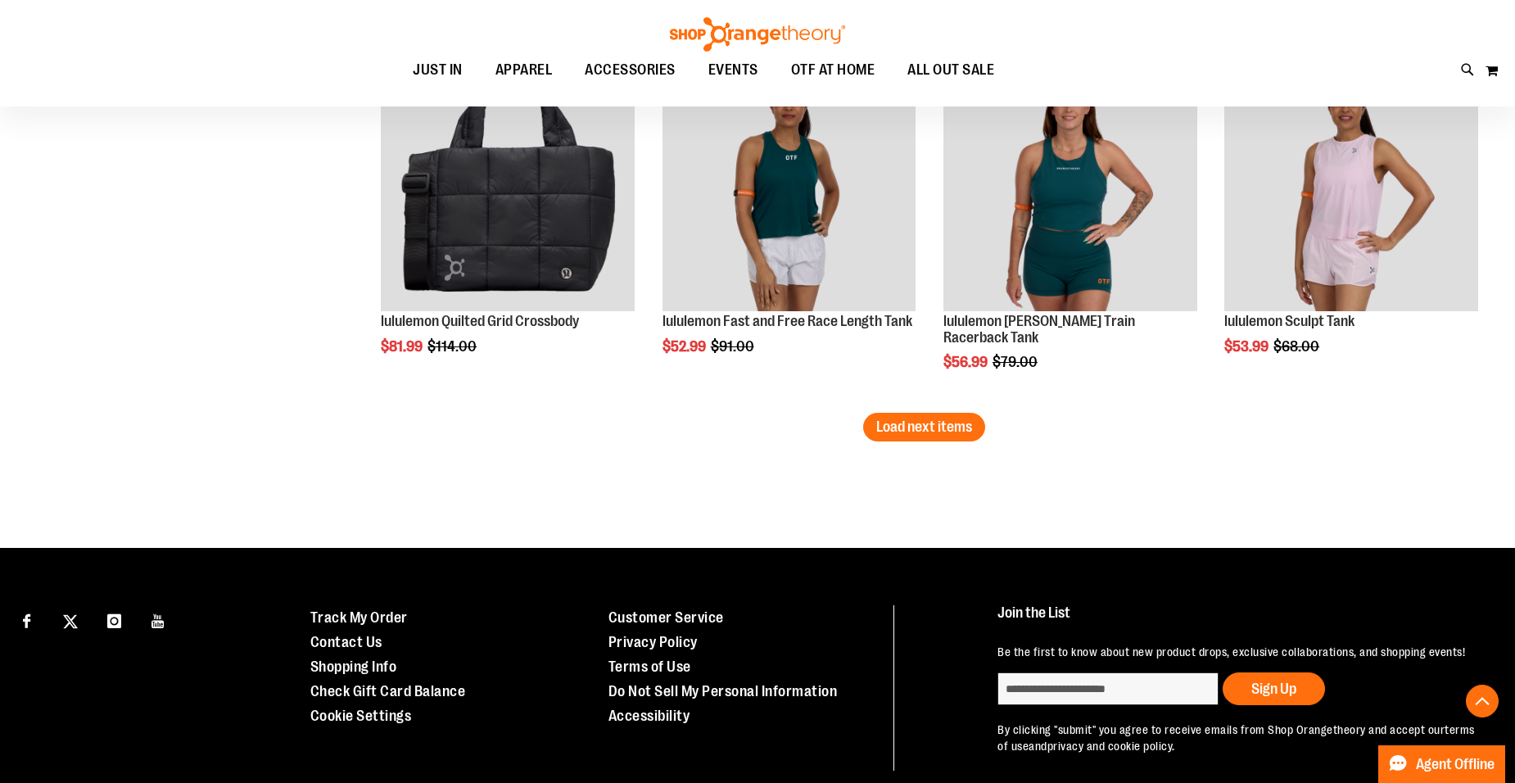
scroll to position [3192, 0]
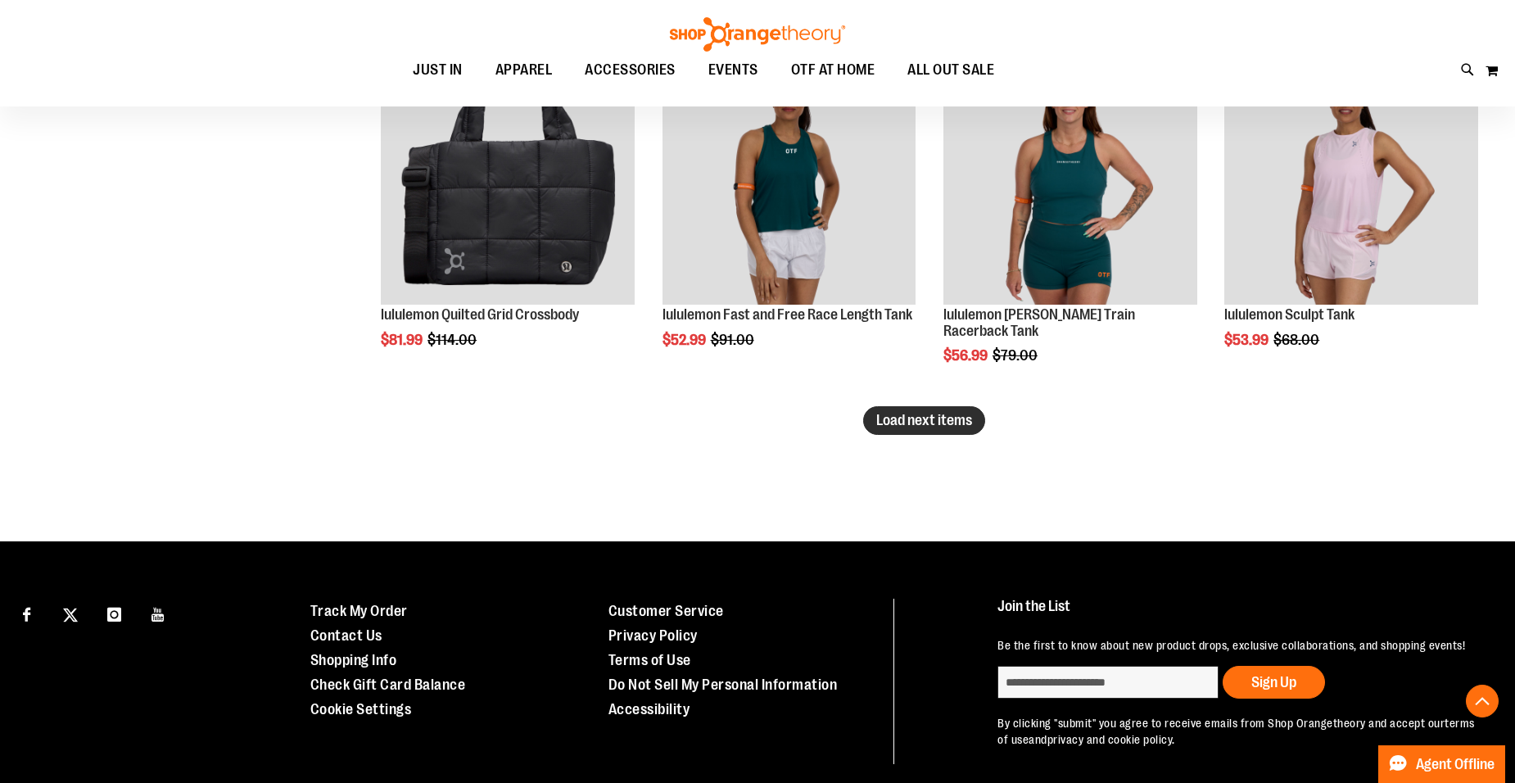
type input "**********"
click at [983, 418] on button "Load next items" at bounding box center [924, 420] width 122 height 29
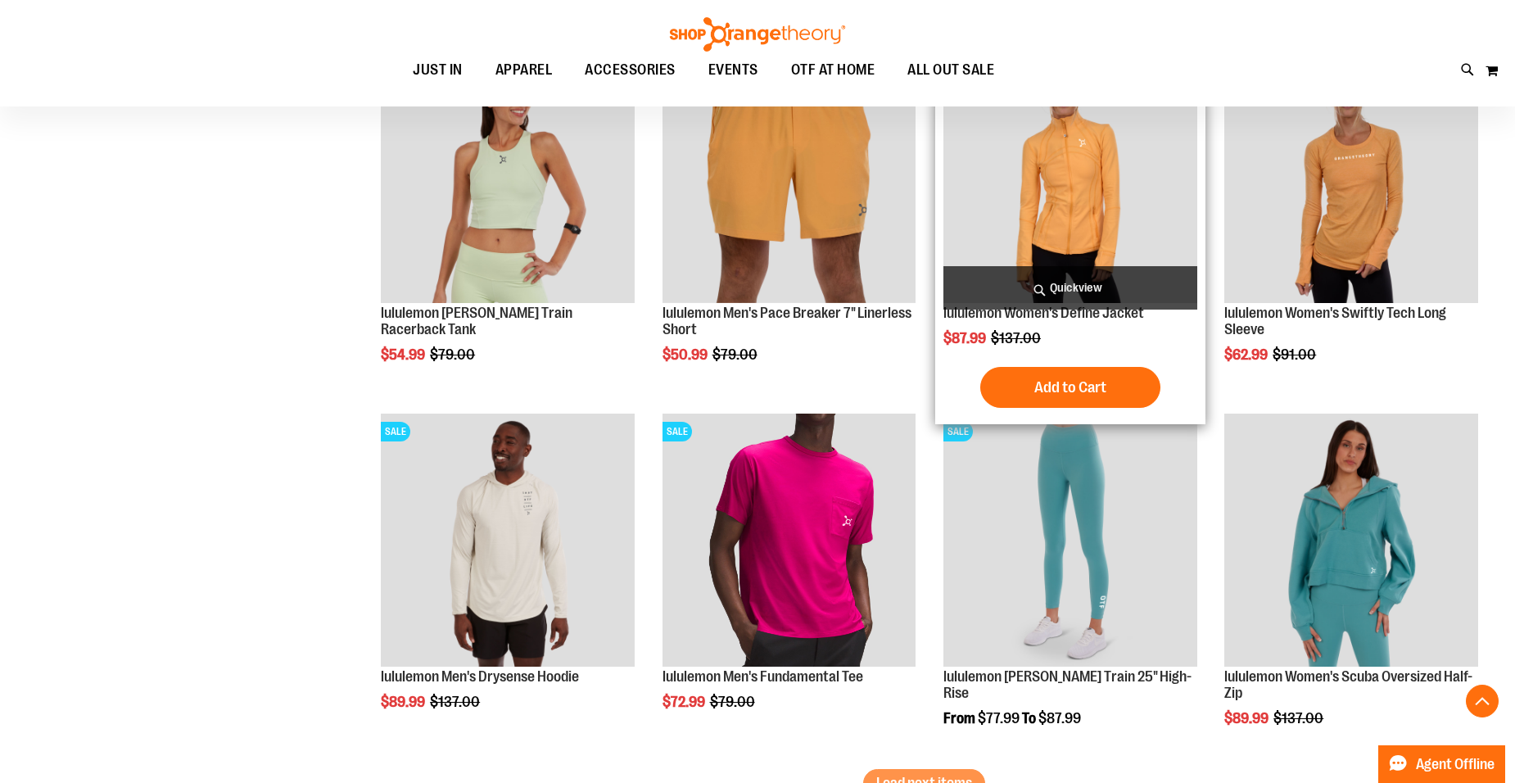
scroll to position [4011, 0]
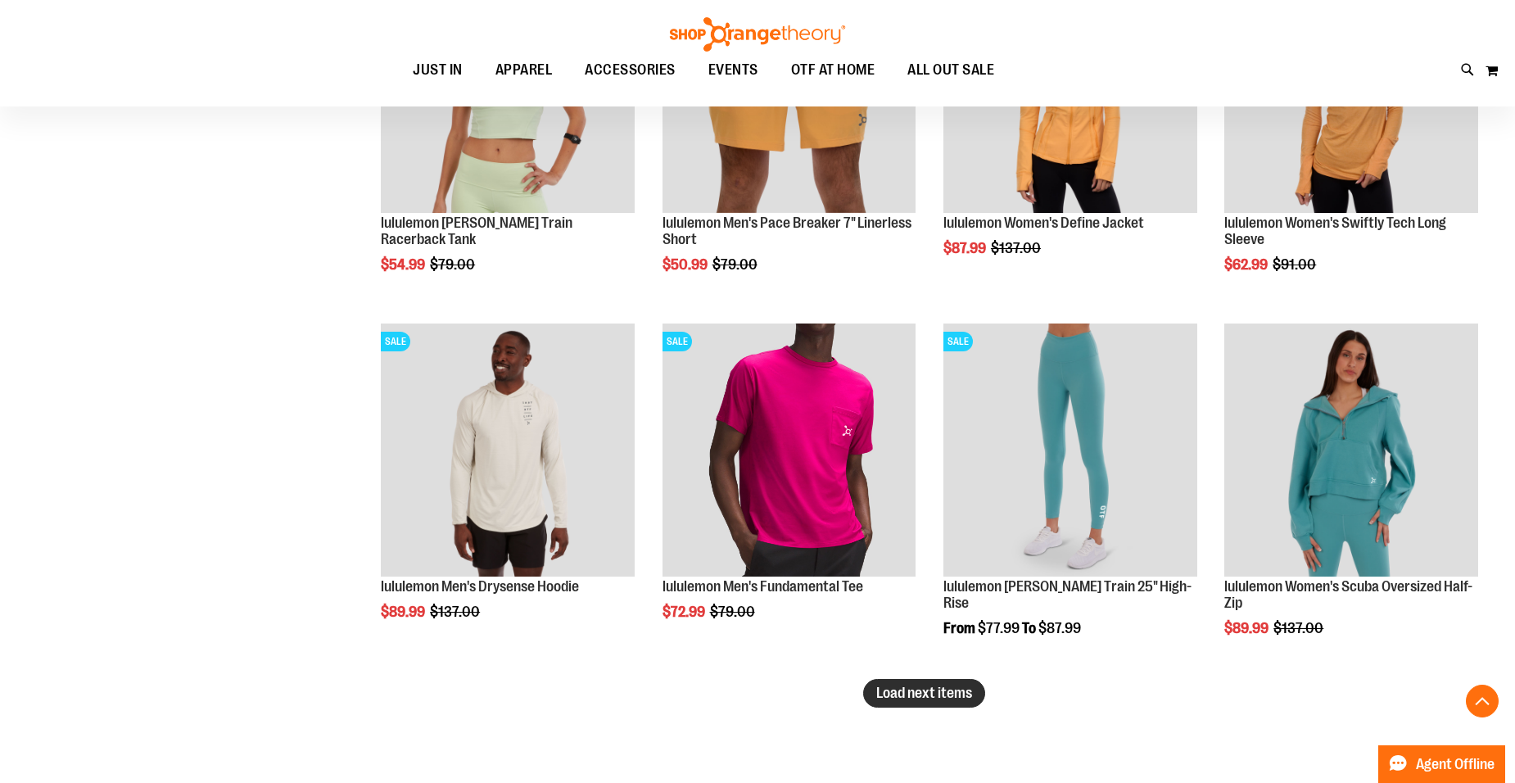
click at [932, 691] on span "Load next items" at bounding box center [924, 692] width 96 height 16
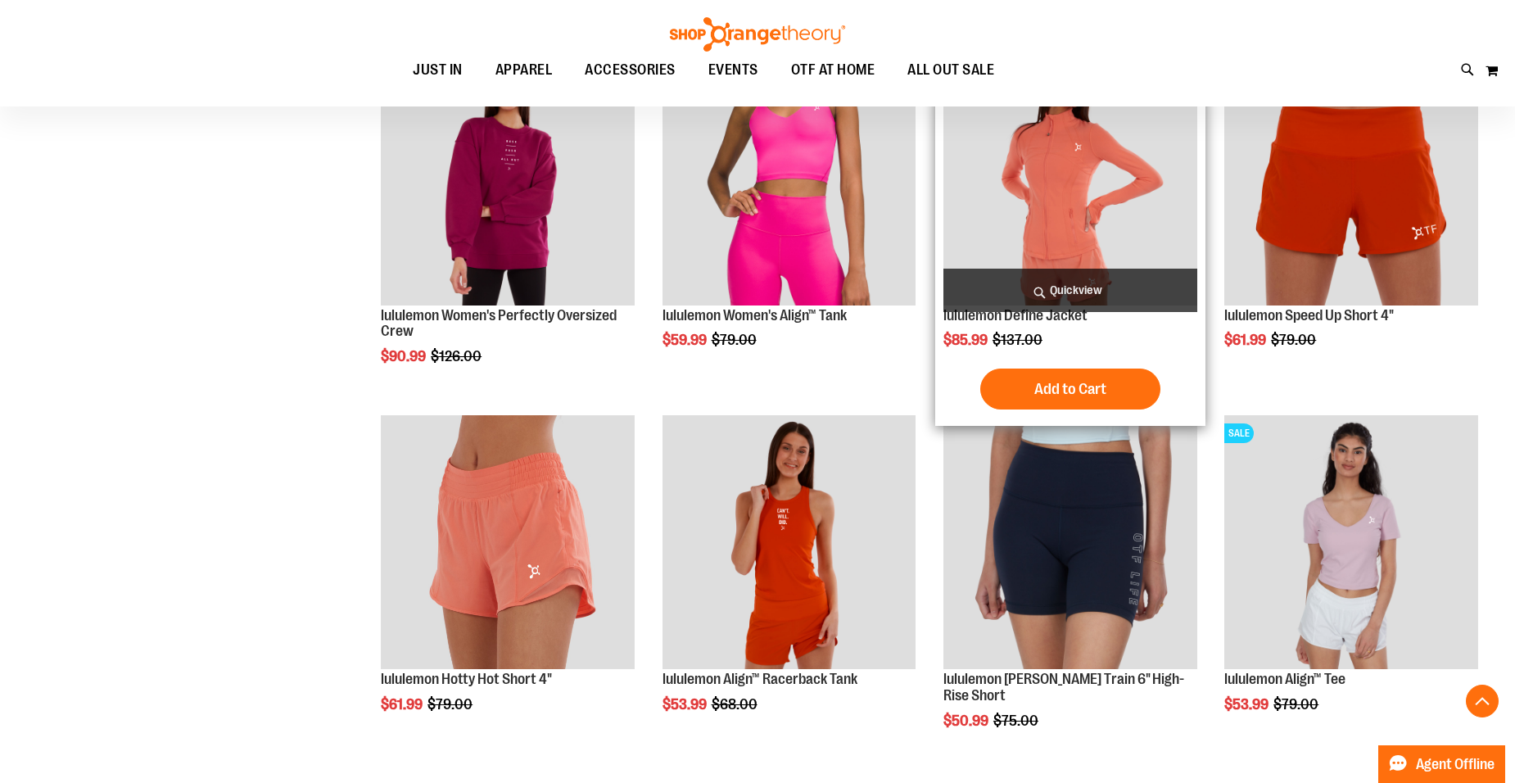
scroll to position [4666, 0]
